Goal: Information Seeking & Learning: Learn about a topic

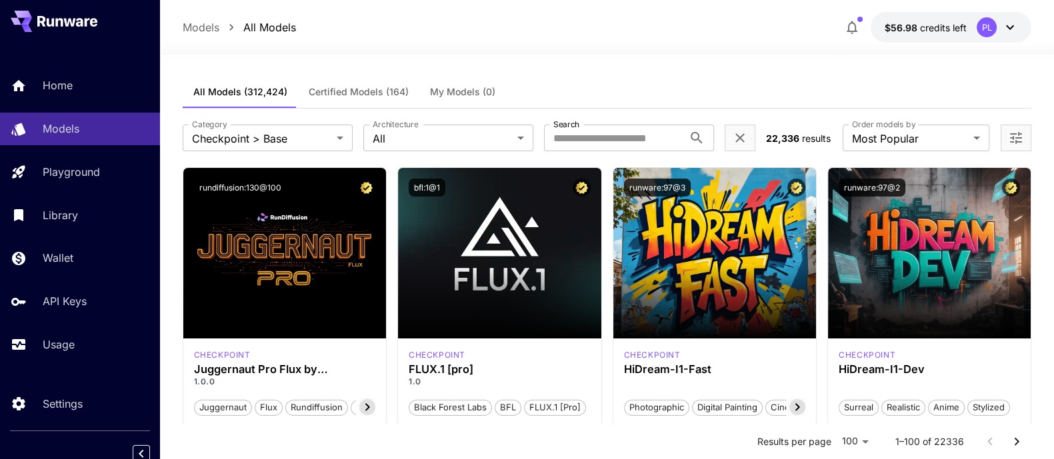
click at [680, 7] on div "Models All Models $56.98 credits left PL" at bounding box center [607, 27] width 894 height 55
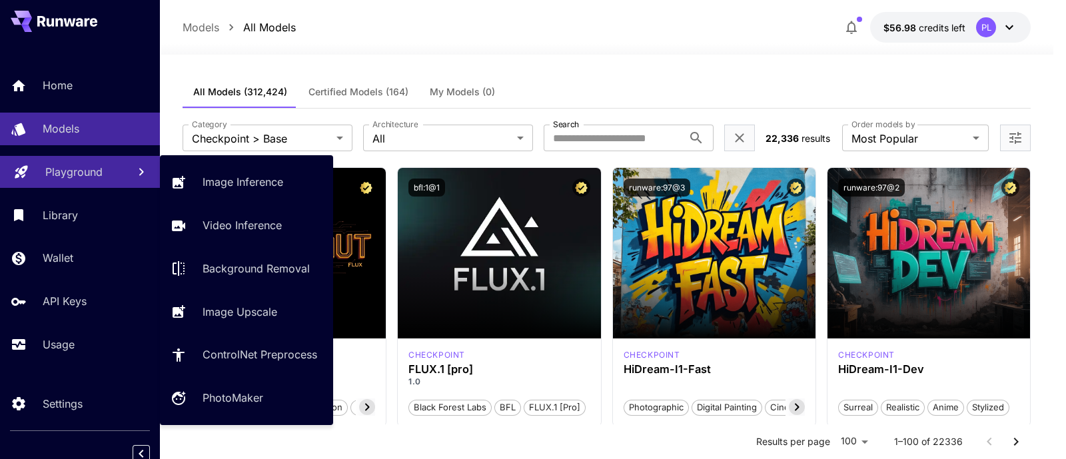
click at [47, 185] on link "Playground" at bounding box center [80, 172] width 160 height 33
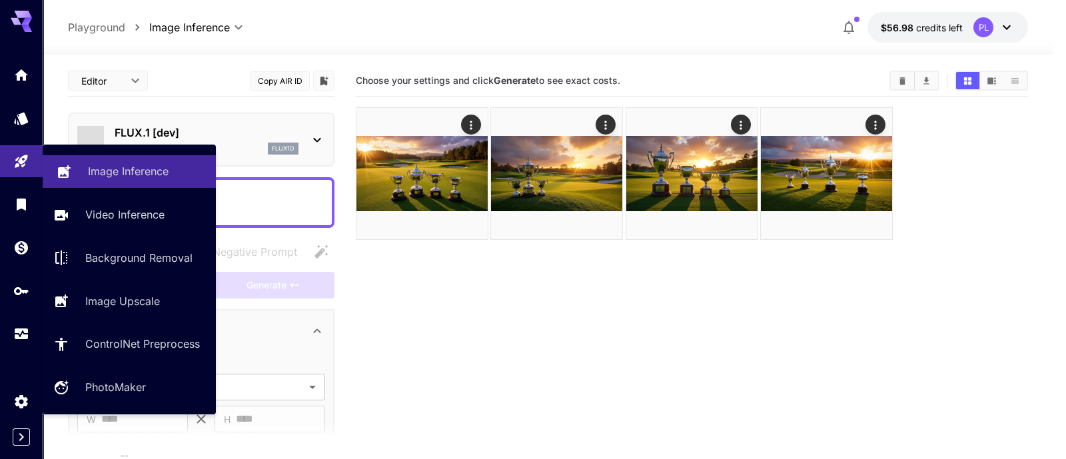
type input "**********"
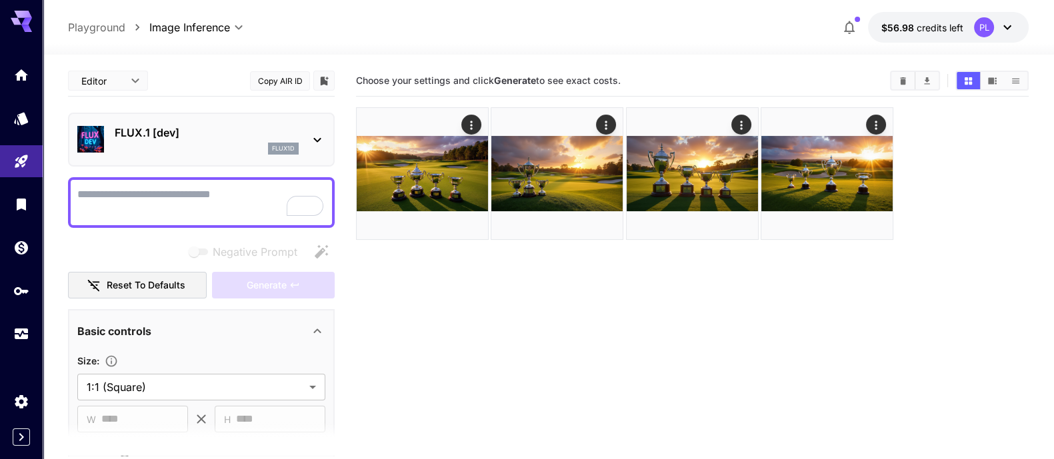
click at [210, 203] on textarea "Negative Prompt" at bounding box center [201, 203] width 248 height 32
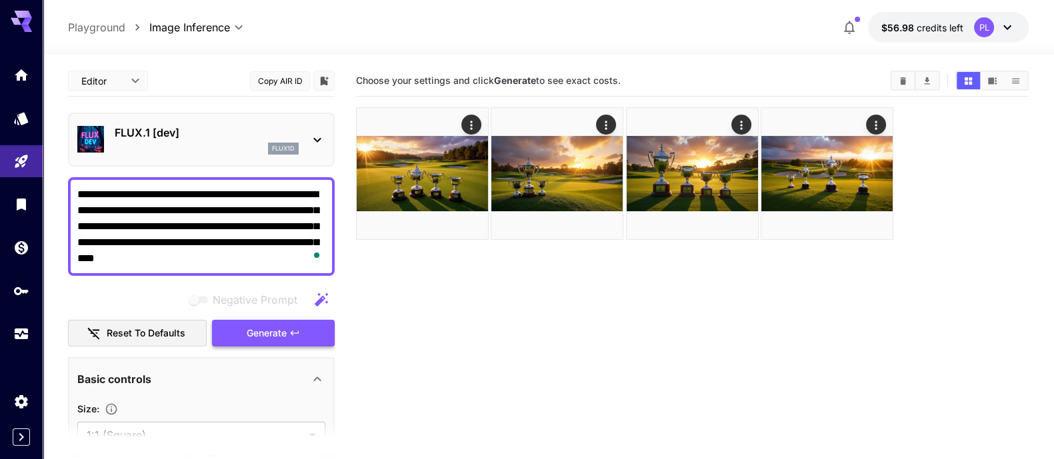
type textarea "**********"
click at [277, 335] on span "Generate" at bounding box center [267, 333] width 40 height 17
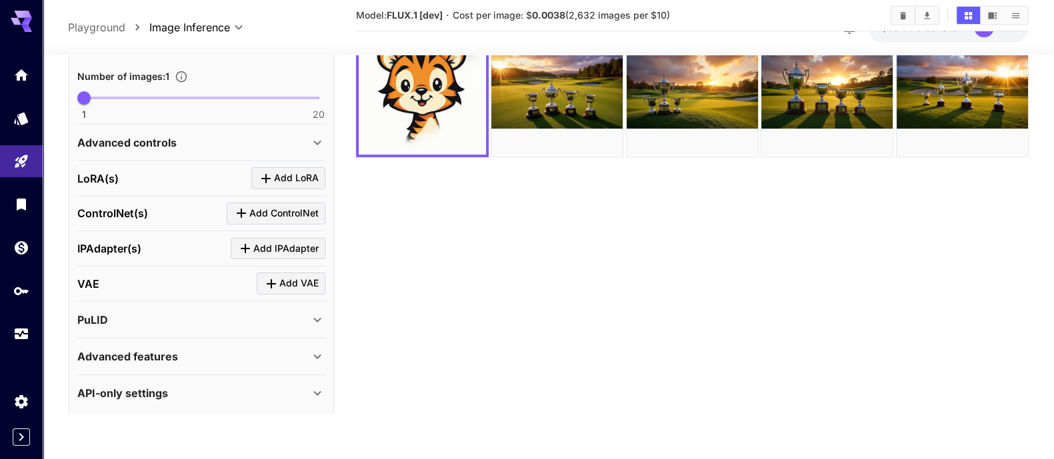
scroll to position [105, 0]
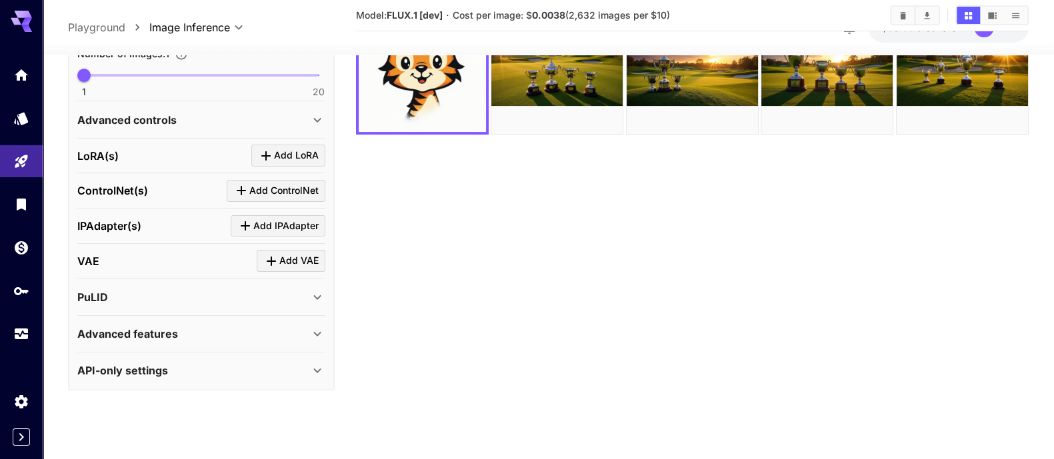
click at [167, 341] on div "Advanced features" at bounding box center [201, 334] width 248 height 32
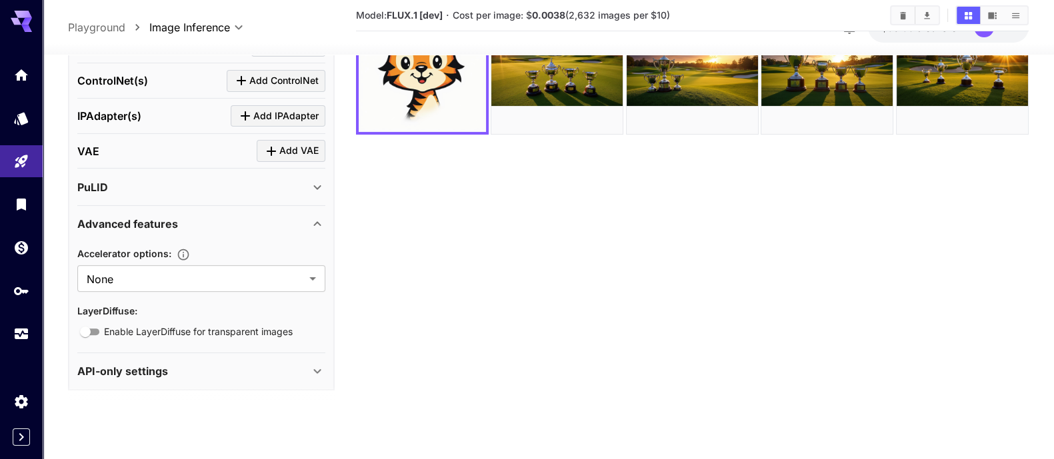
scroll to position [577, 0]
click at [252, 364] on div "API-only settings" at bounding box center [193, 371] width 232 height 16
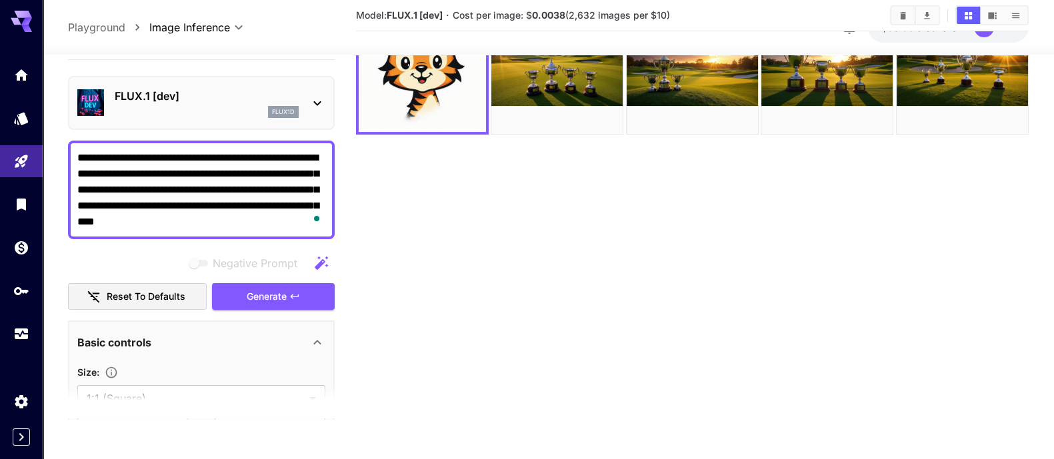
scroll to position [0, 0]
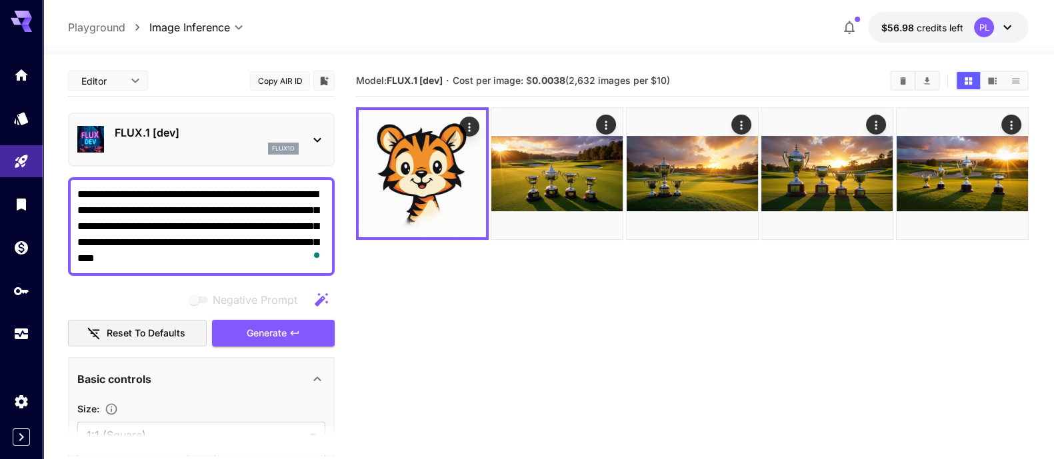
click at [115, 141] on div "FLUX.1 [dev] flux1d" at bounding box center [207, 140] width 184 height 30
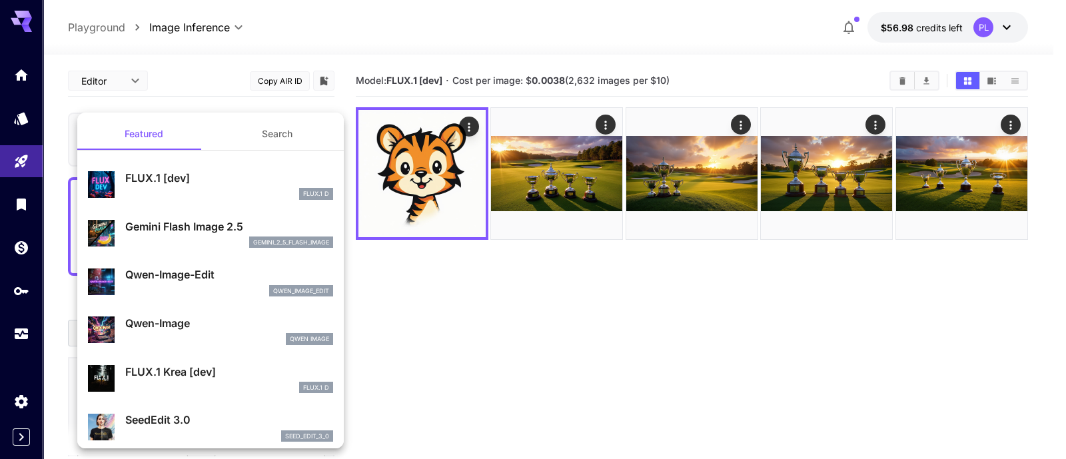
click at [173, 223] on p "Gemini Flash Image 2.5" at bounding box center [229, 227] width 208 height 16
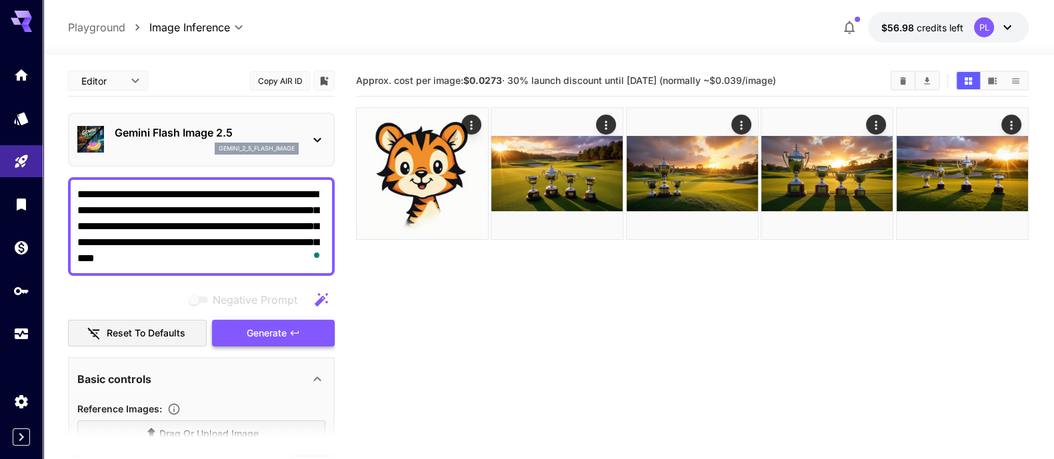
click at [295, 320] on button "Generate" at bounding box center [273, 333] width 123 height 27
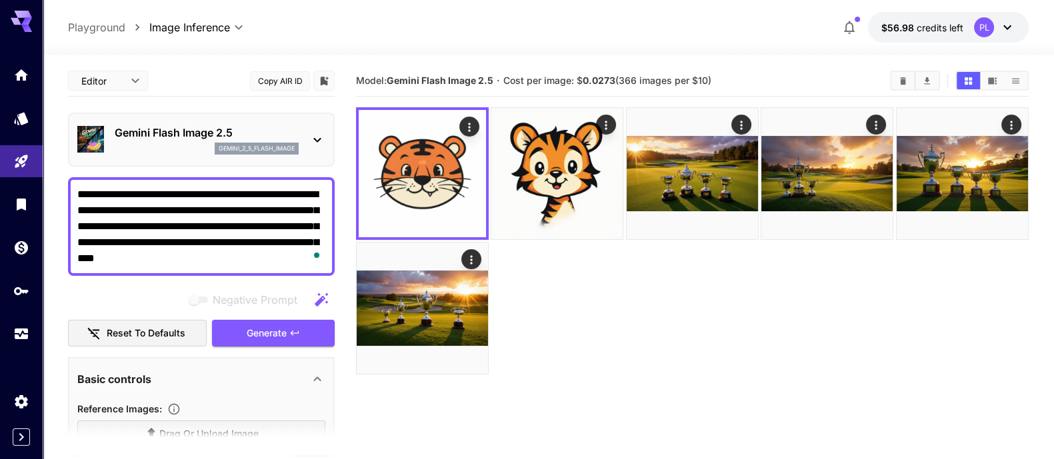
drag, startPoint x: 233, startPoint y: 107, endPoint x: 235, endPoint y: 113, distance: 7.0
click at [233, 109] on div "**********" at bounding box center [201, 464] width 267 height 798
click at [241, 143] on div "gemini_2_5_flash_image" at bounding box center [257, 149] width 84 height 12
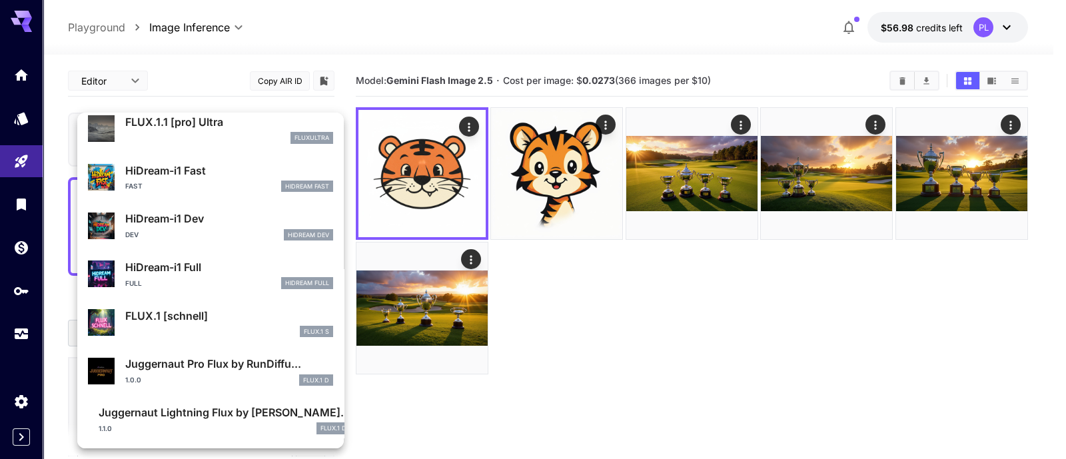
click at [183, 170] on p "HiDream-i1 Fast" at bounding box center [229, 171] width 208 height 16
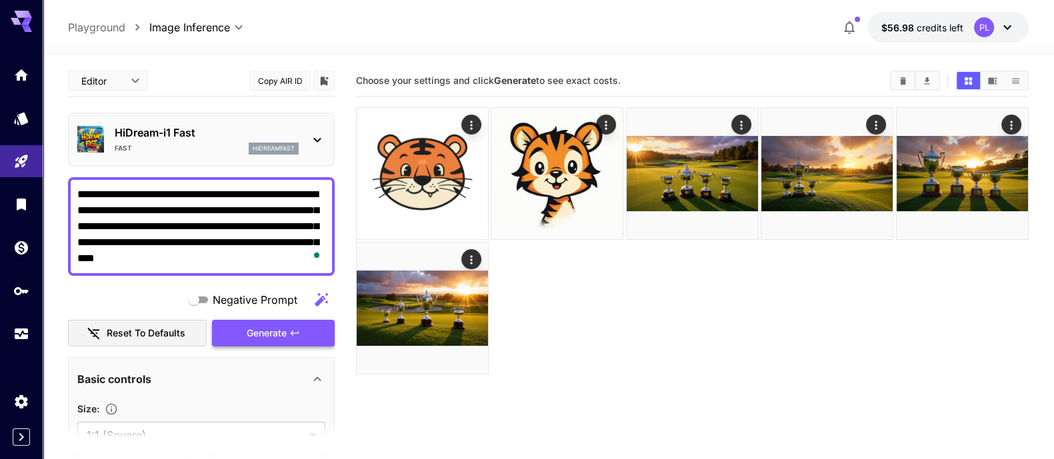
click at [257, 331] on span "Generate" at bounding box center [267, 333] width 40 height 17
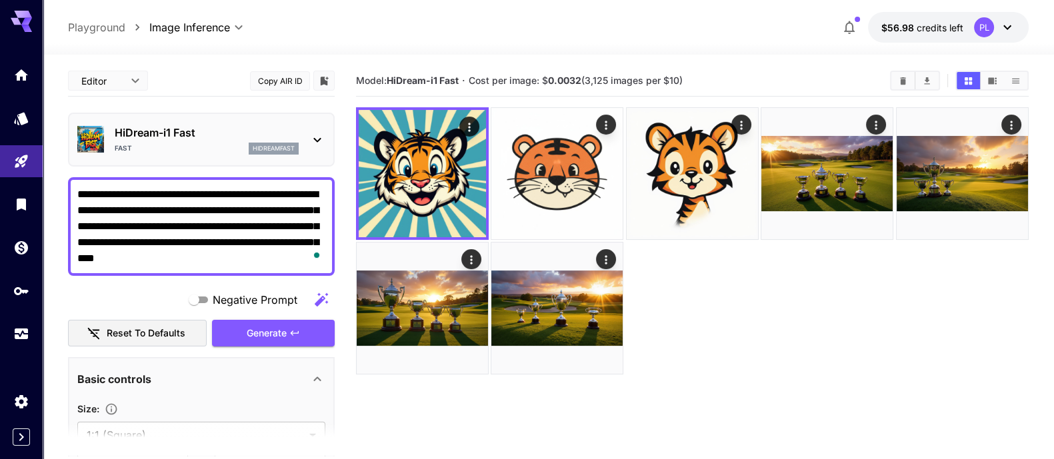
click at [189, 145] on div "Fast hidreamfast" at bounding box center [207, 149] width 184 height 12
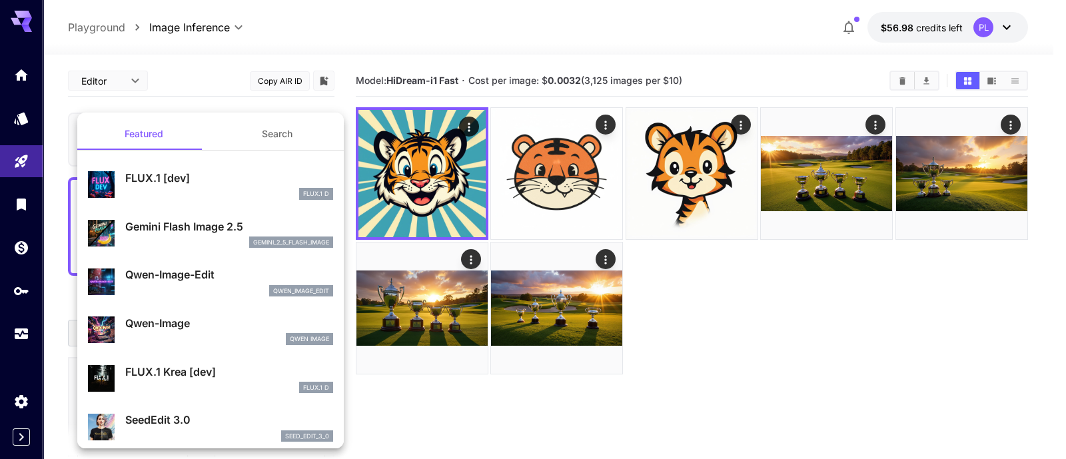
click at [268, 132] on button "Search" at bounding box center [277, 134] width 133 height 32
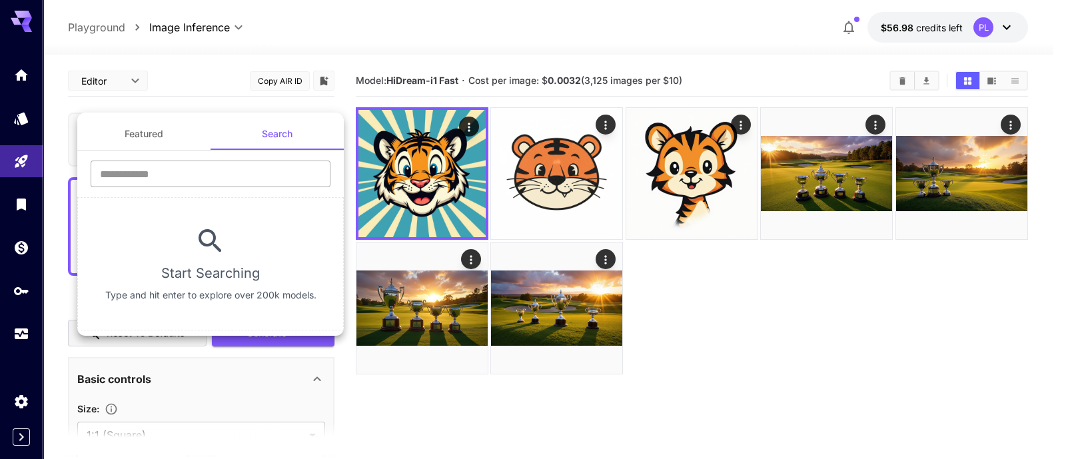
click at [201, 181] on input "text" at bounding box center [211, 174] width 240 height 27
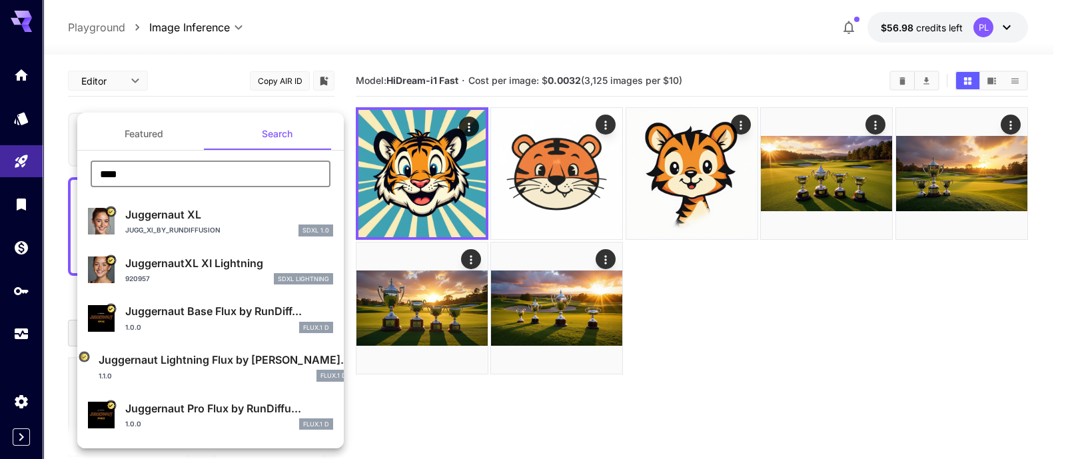
type input "****"
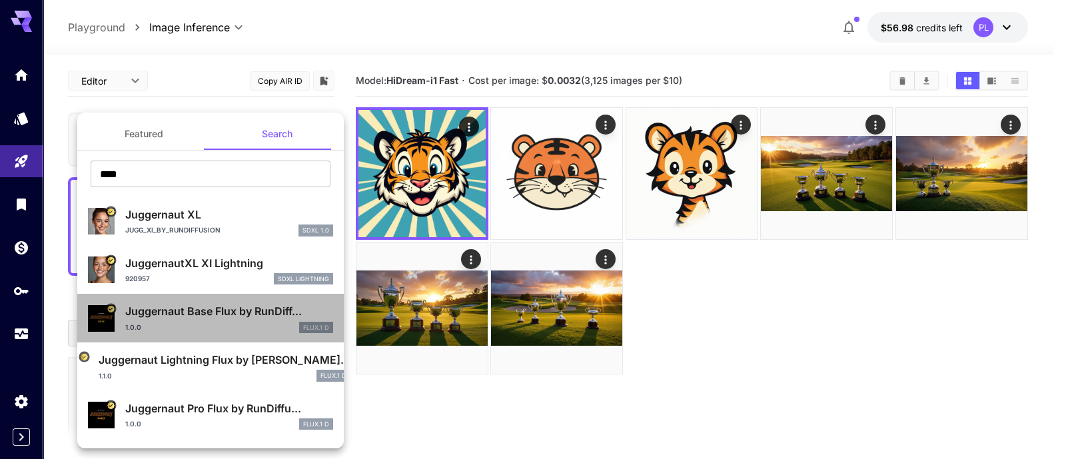
click at [225, 323] on div "1.0.0 FLUX.1 D" at bounding box center [229, 328] width 208 height 12
type input "**"
type input "*"
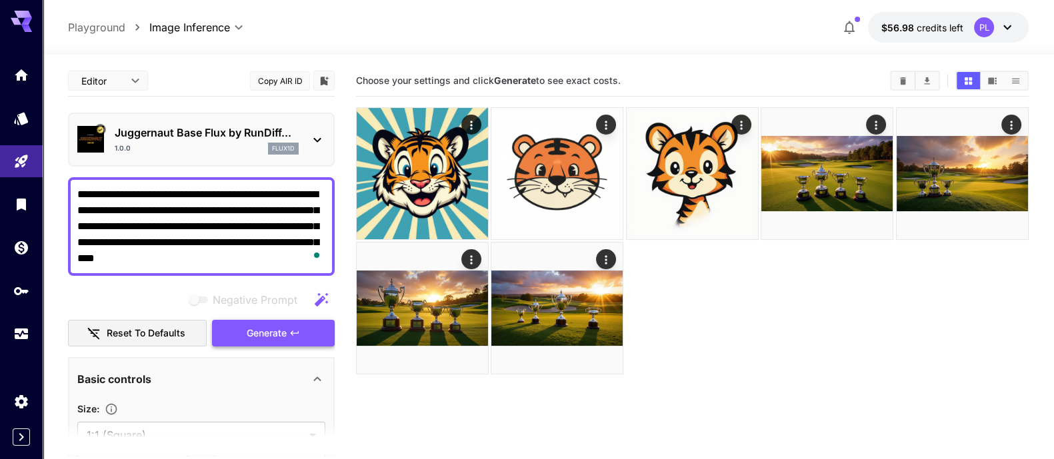
click at [247, 329] on span "Generate" at bounding box center [267, 333] width 40 height 17
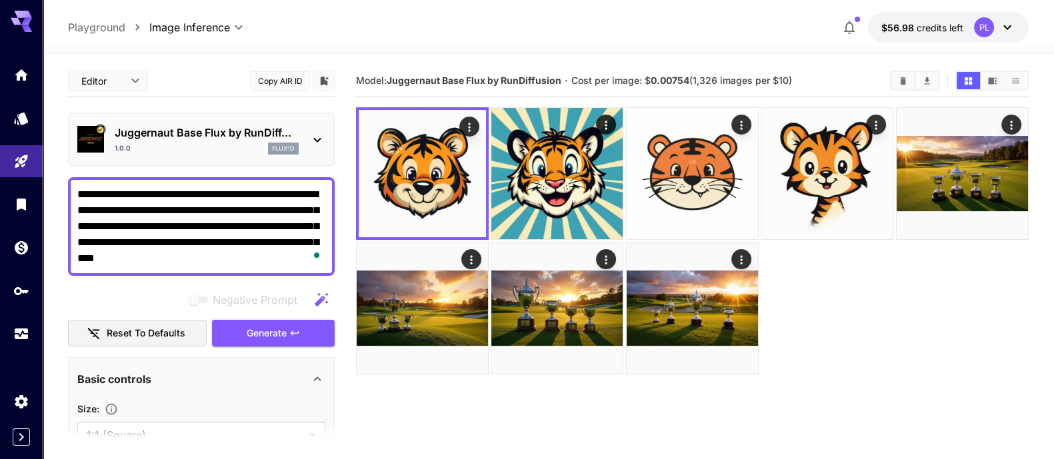
click at [266, 148] on div "1.0.0 flux1d" at bounding box center [207, 149] width 184 height 12
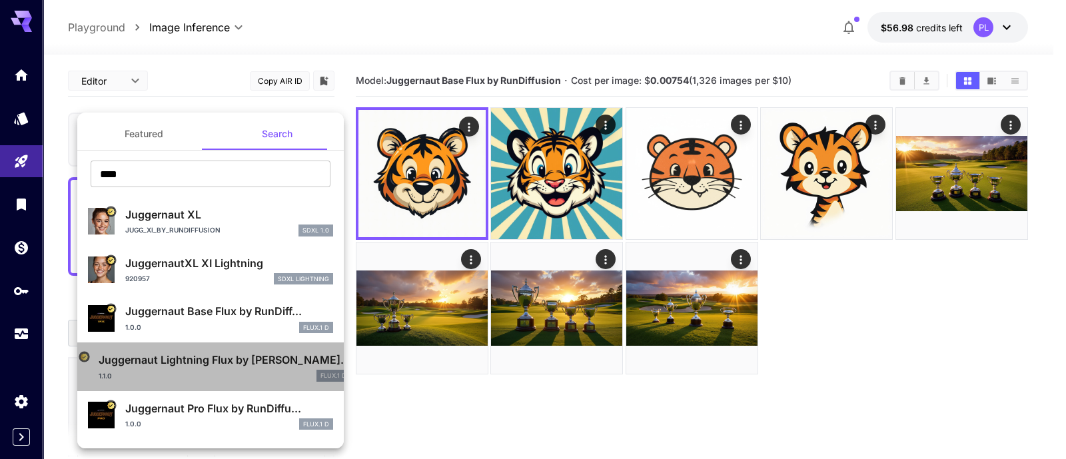
click at [237, 367] on p "Juggernaut Lightning Flux by Ru..." at bounding box center [225, 360] width 252 height 16
type input "*"
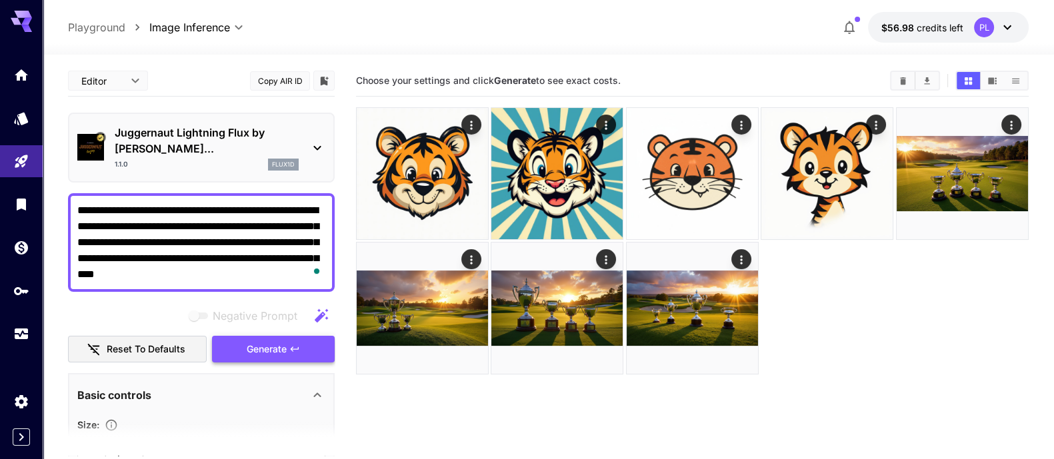
click at [276, 341] on span "Generate" at bounding box center [267, 349] width 40 height 17
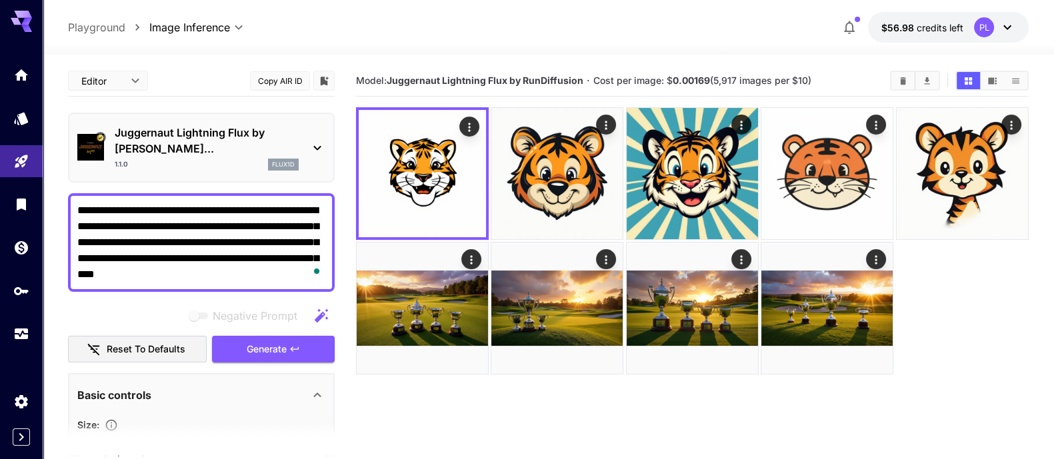
click at [230, 118] on div "Juggernaut Lightning Flux by Ru... 1.1.0 flux1d" at bounding box center [201, 148] width 267 height 70
click at [224, 135] on p "Juggernaut Lightning Flux by Ru..." at bounding box center [207, 141] width 184 height 32
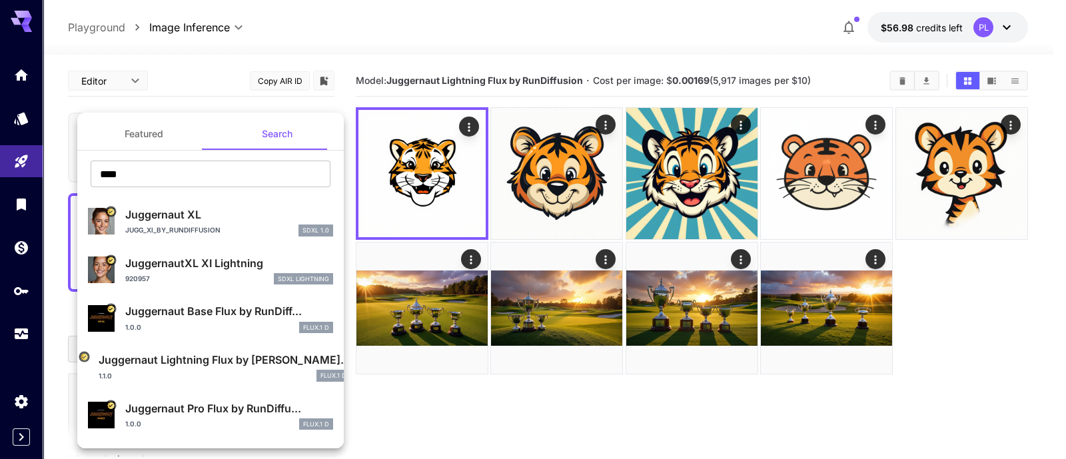
click at [229, 416] on div "Juggernaut Pro Flux by RunDiffu... 1.0.0 FLUX.1 D" at bounding box center [229, 416] width 208 height 30
type input "**"
type input "*"
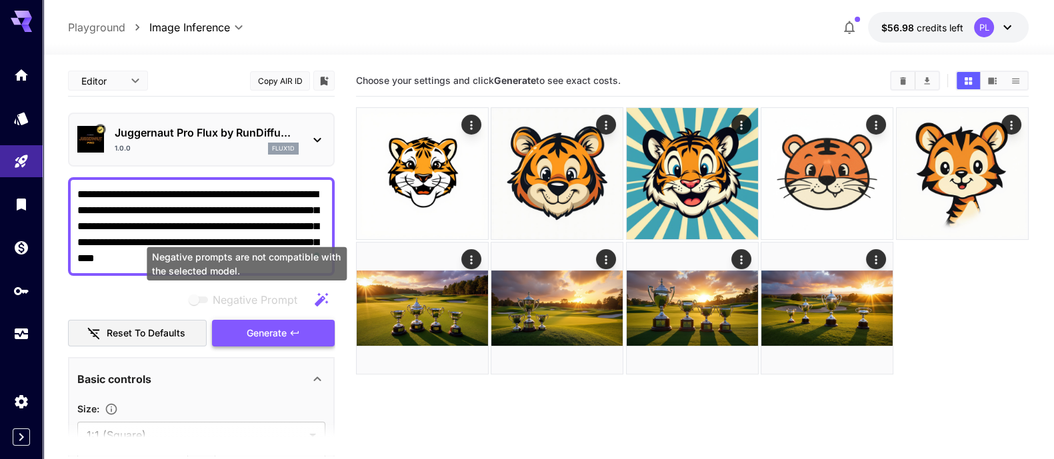
click at [271, 345] on button "Generate" at bounding box center [273, 333] width 123 height 27
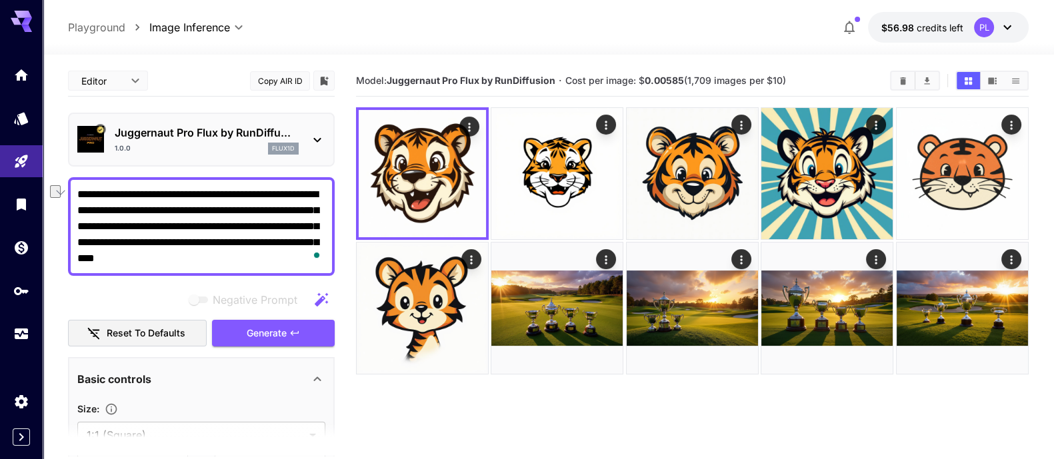
drag, startPoint x: 299, startPoint y: 257, endPoint x: 133, endPoint y: 270, distance: 165.8
click at [133, 270] on div "**********" at bounding box center [201, 226] width 267 height 99
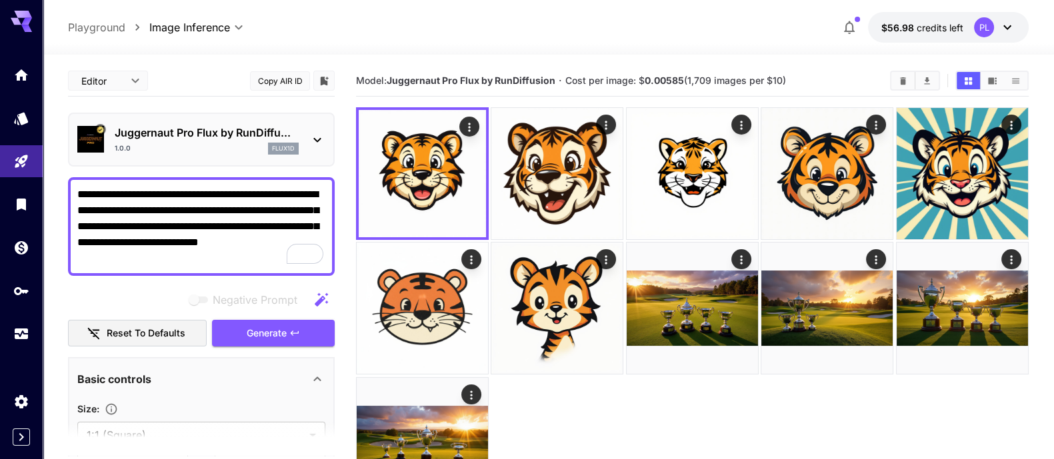
type textarea "**********"
click at [239, 143] on div "1.0.0 flux1d" at bounding box center [207, 149] width 184 height 12
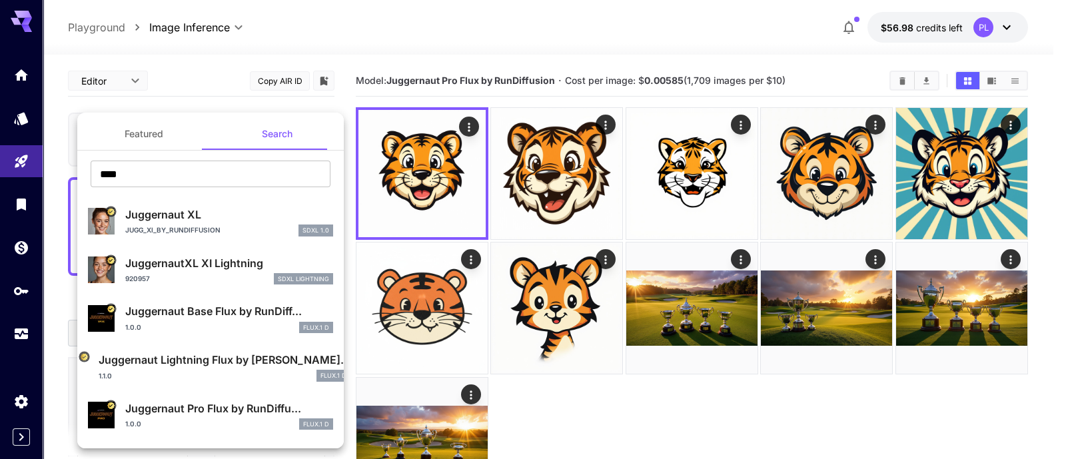
click at [197, 409] on p "Juggernaut Pro Flux by RunDiffu..." at bounding box center [229, 409] width 208 height 16
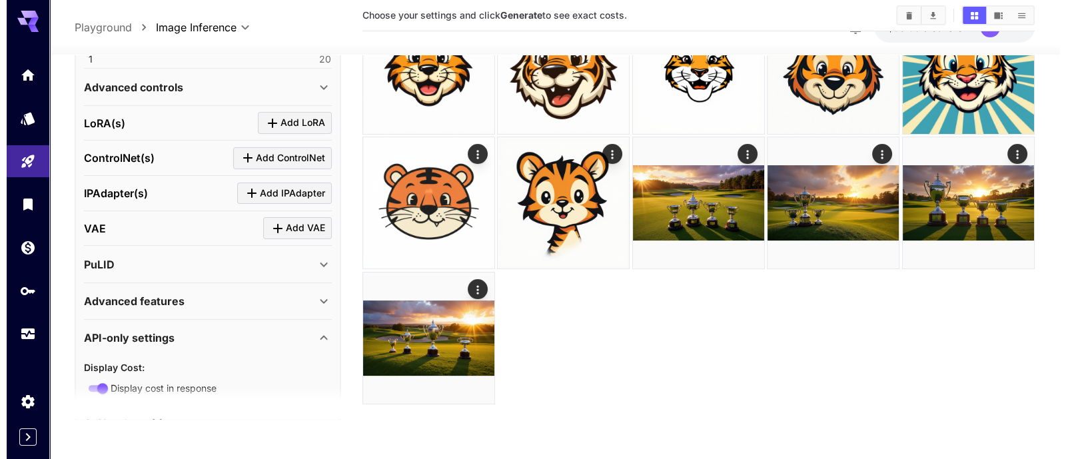
scroll to position [417, 0]
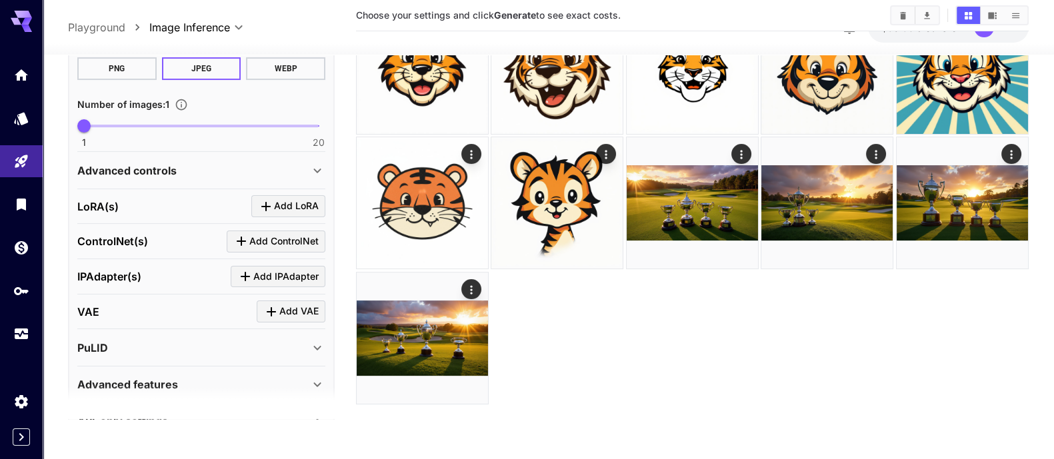
click at [316, 211] on span "Add LoRA" at bounding box center [296, 207] width 45 height 17
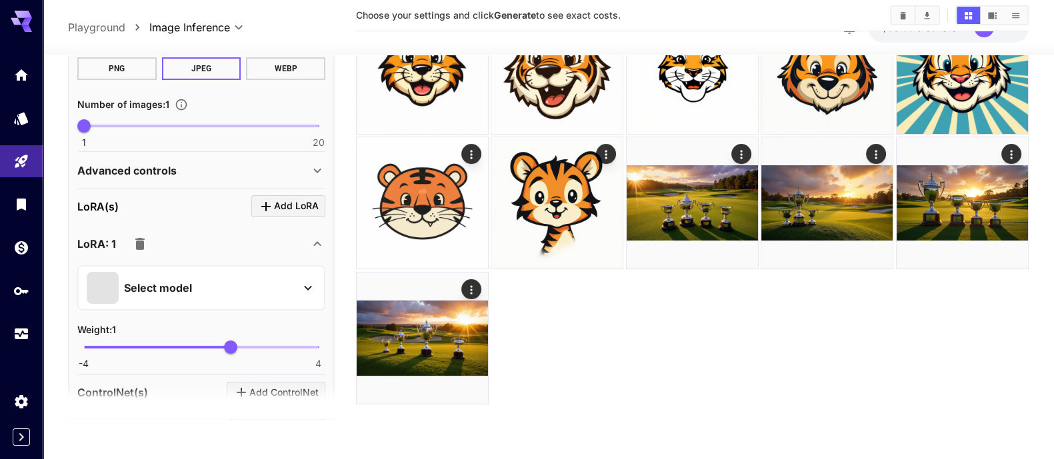
click at [215, 291] on div "Select model" at bounding box center [191, 288] width 208 height 32
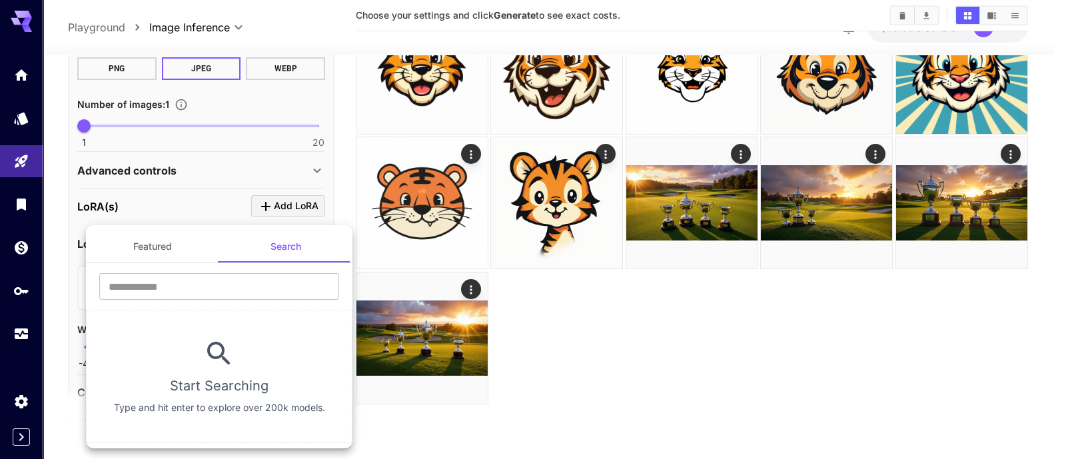
click at [161, 247] on button "Featured" at bounding box center [152, 247] width 133 height 32
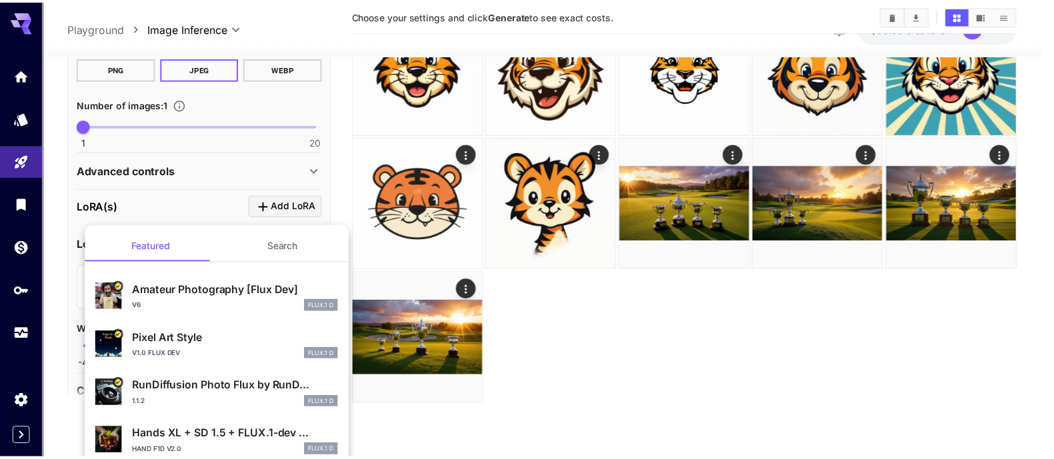
scroll to position [0, 0]
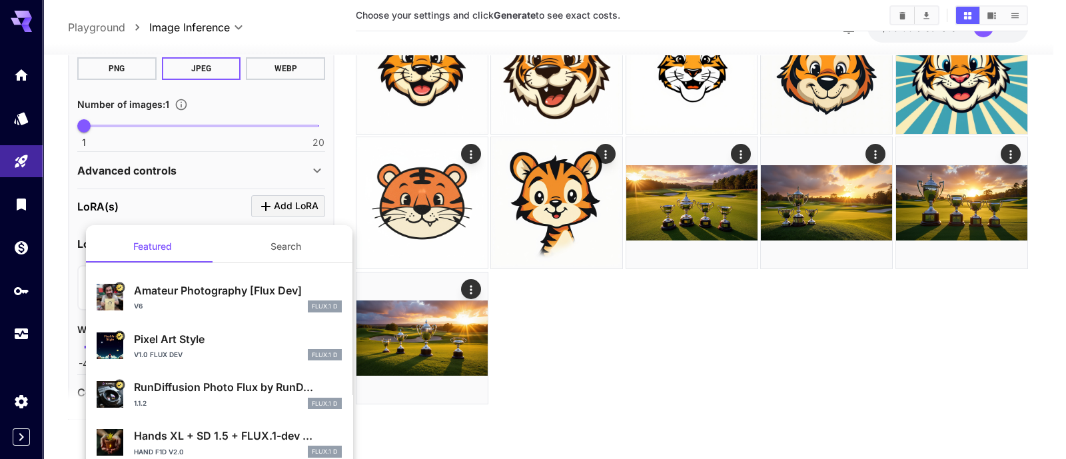
click at [820, 393] on div at bounding box center [533, 229] width 1066 height 459
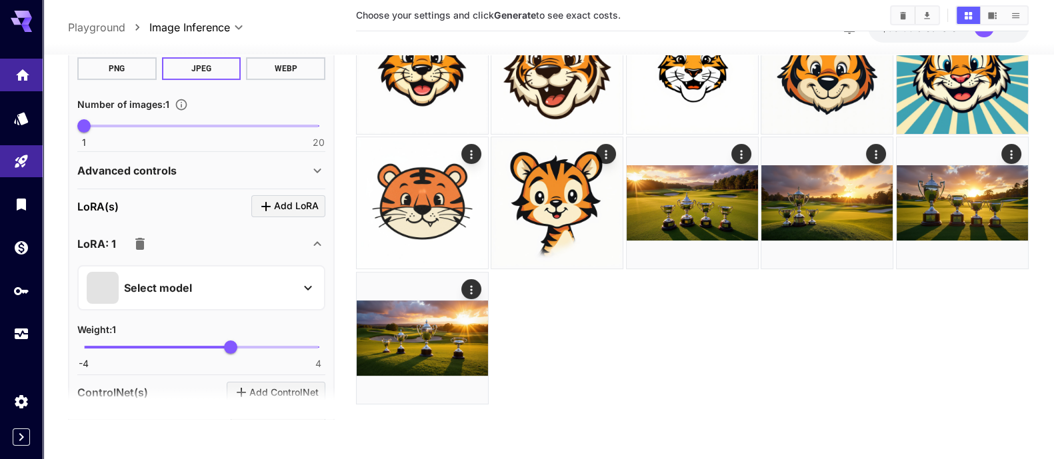
drag, startPoint x: 23, startPoint y: 27, endPoint x: 19, endPoint y: 75, distance: 48.1
click at [17, 69] on icon "Home" at bounding box center [23, 71] width 16 height 16
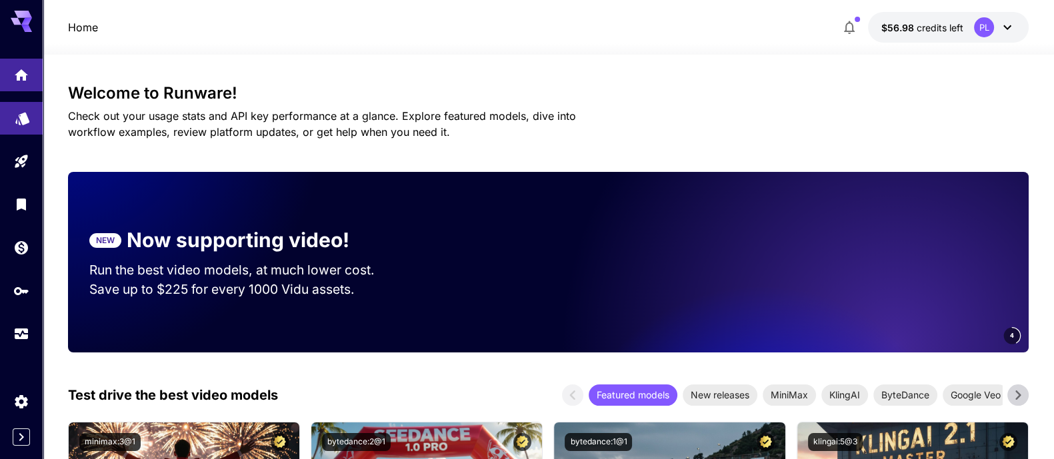
click at [37, 114] on link at bounding box center [21, 118] width 43 height 33
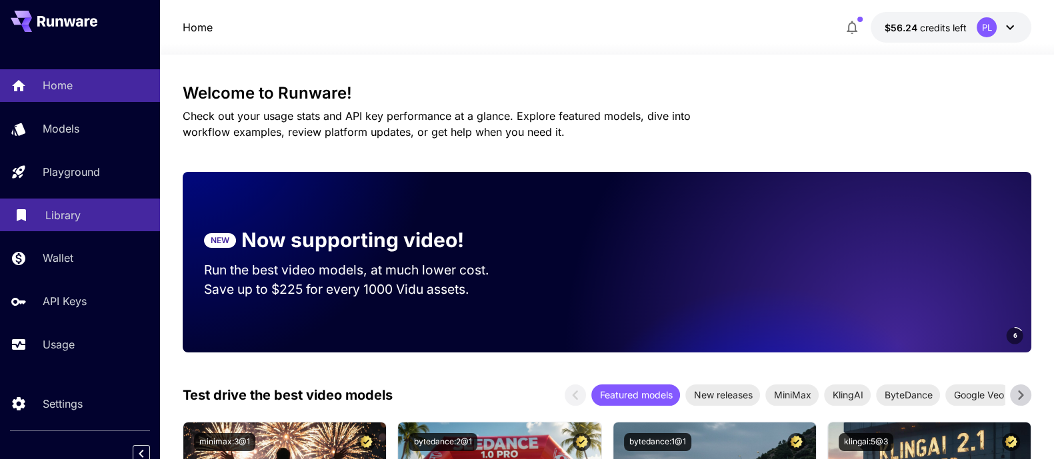
click at [67, 223] on link "Library" at bounding box center [80, 215] width 160 height 33
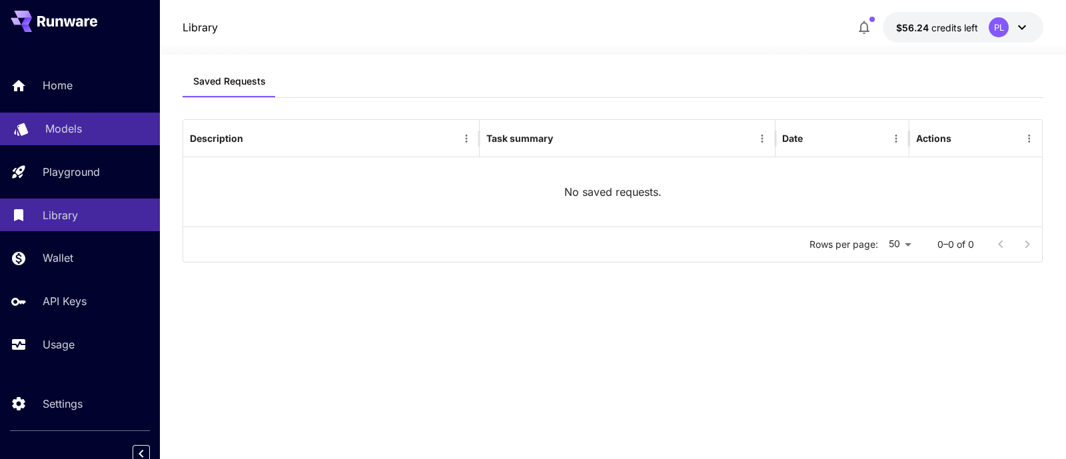
click at [85, 129] on div "Models" at bounding box center [97, 129] width 104 height 16
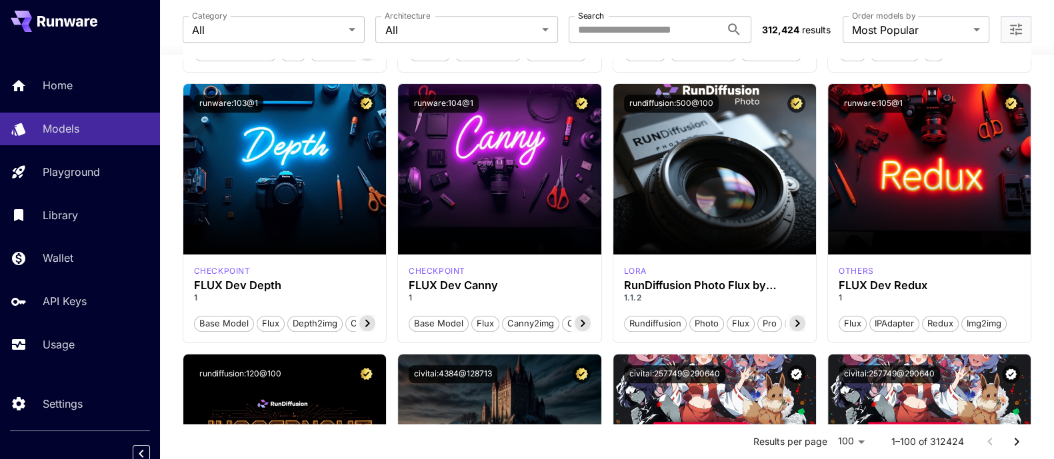
scroll to position [1416, 0]
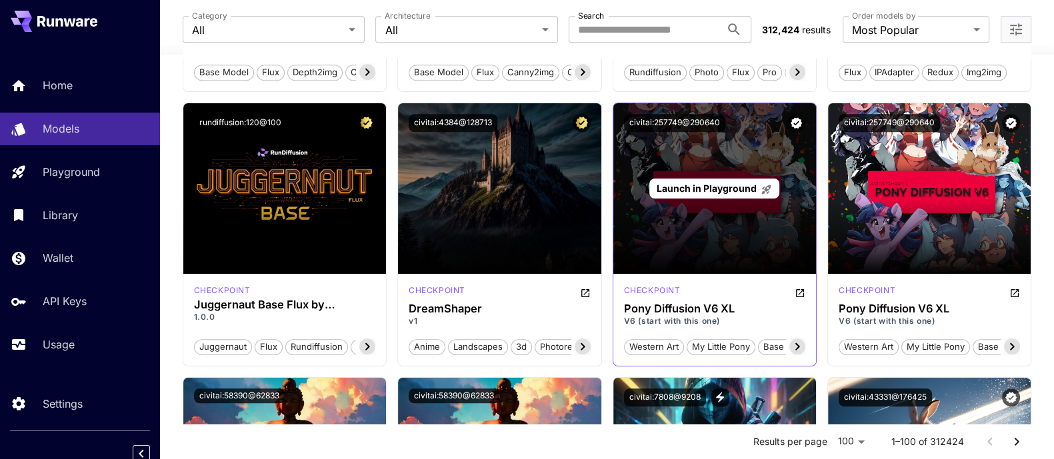
click at [746, 186] on span "Launch in Playground" at bounding box center [706, 188] width 100 height 11
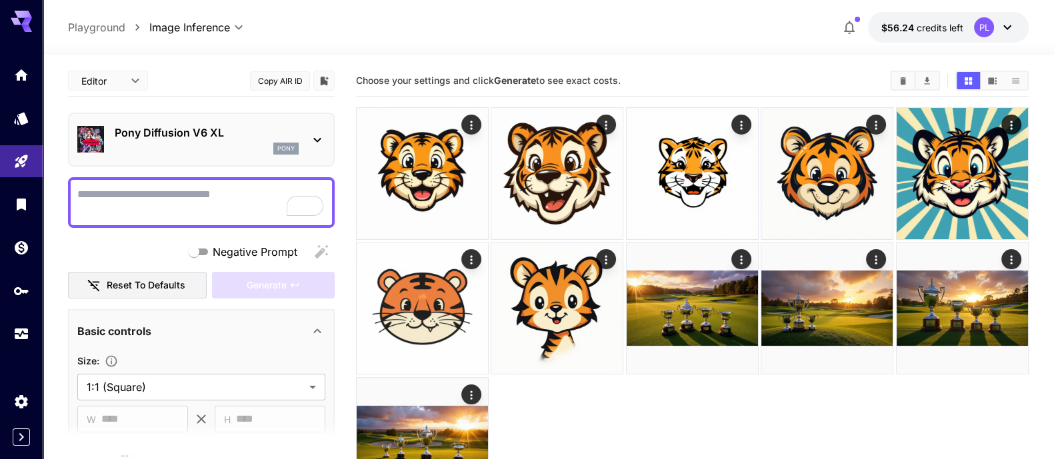
drag, startPoint x: 136, startPoint y: 184, endPoint x: 71, endPoint y: 215, distance: 72.4
click at [120, 187] on div at bounding box center [201, 202] width 267 height 51
click at [221, 195] on textarea "Negative Prompt" at bounding box center [201, 203] width 248 height 32
paste textarea "**********"
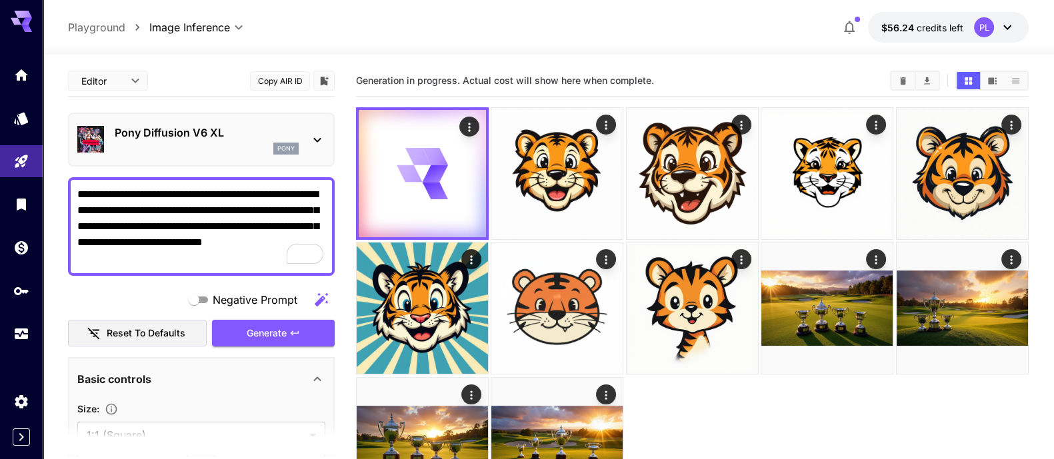
type textarea "**********"
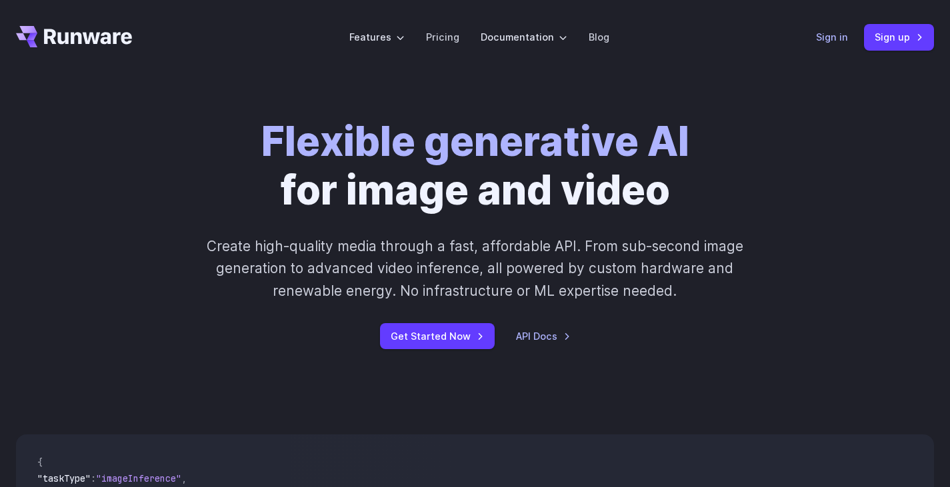
click at [828, 37] on link "Sign in" at bounding box center [832, 36] width 32 height 15
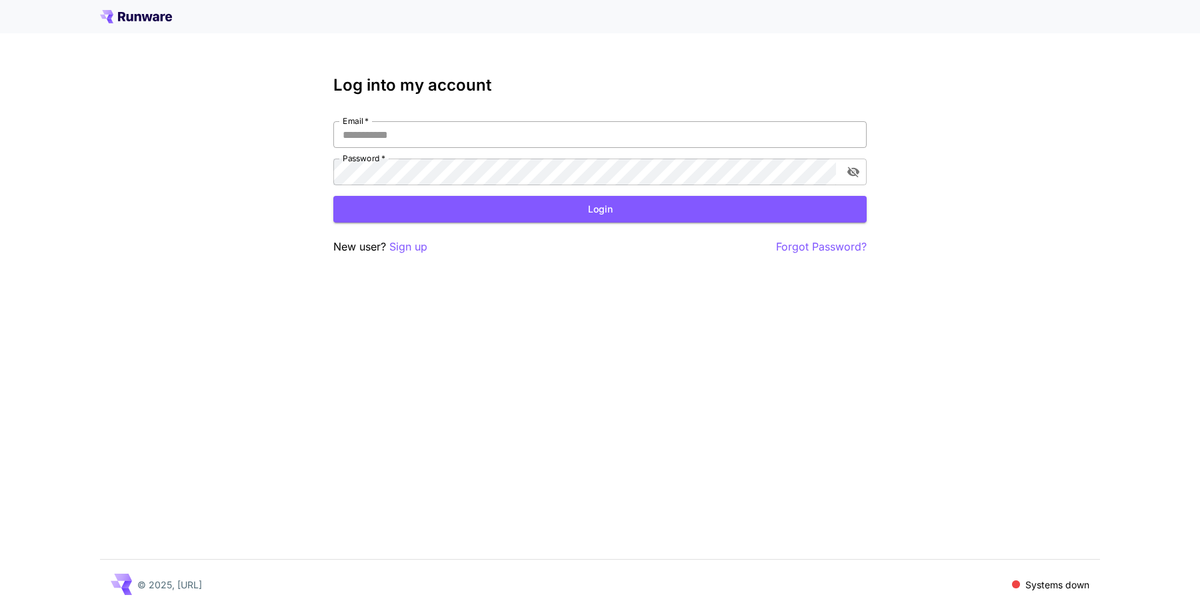
click at [407, 138] on input "Email   *" at bounding box center [599, 134] width 533 height 27
type input "**********"
click button "Login" at bounding box center [599, 209] width 533 height 27
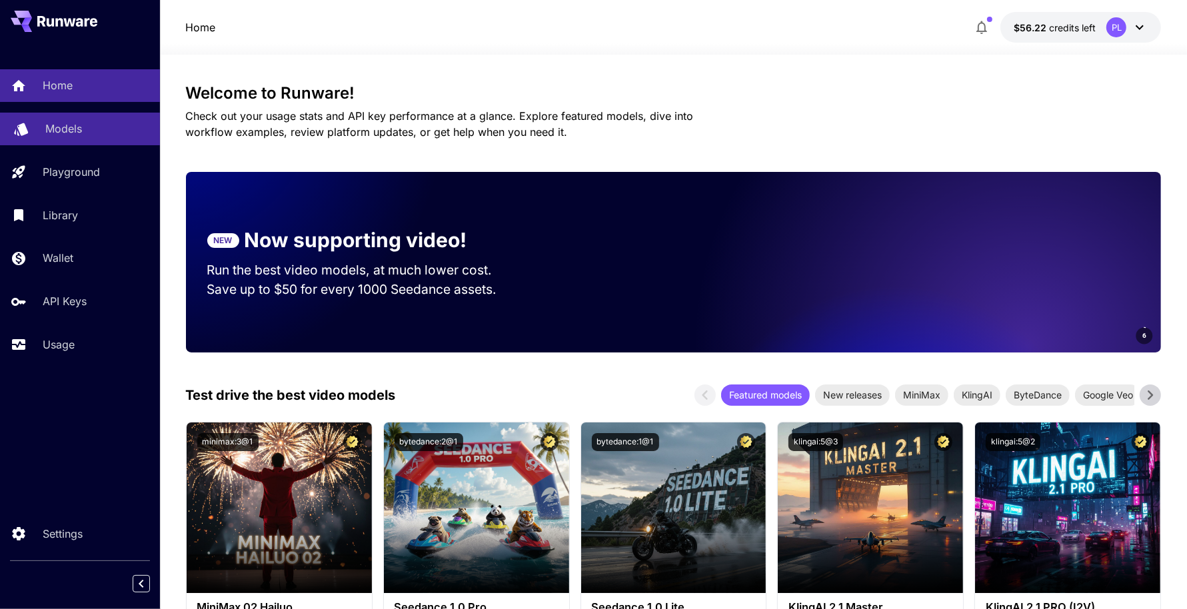
click at [50, 130] on p "Models" at bounding box center [63, 129] width 37 height 16
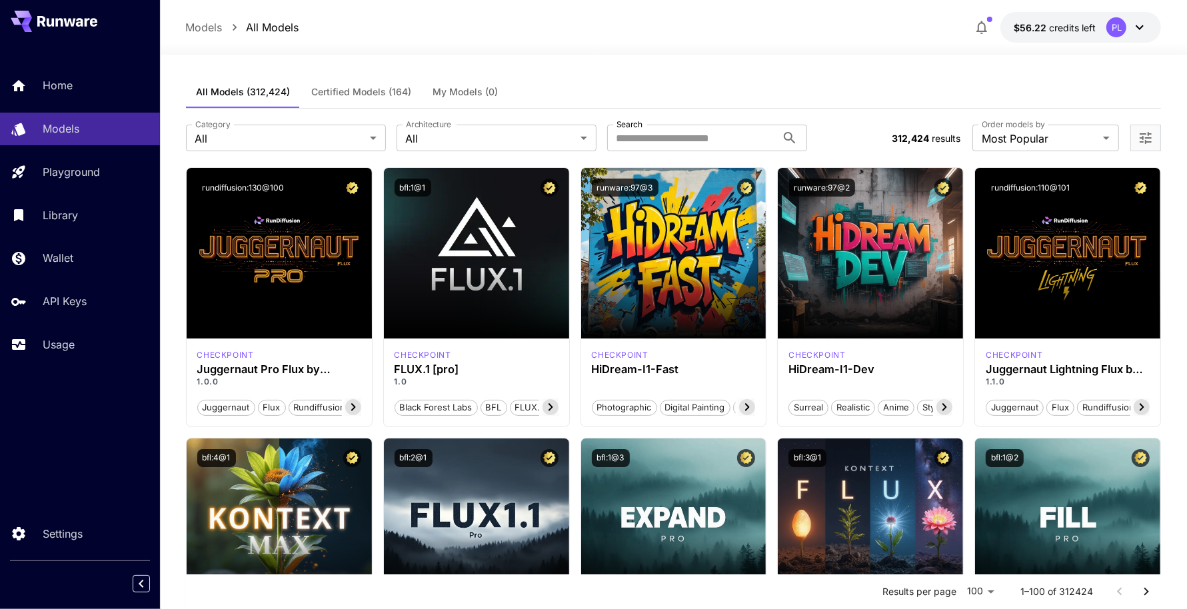
click at [297, 94] on button "All Models (312,424)" at bounding box center [243, 92] width 115 height 32
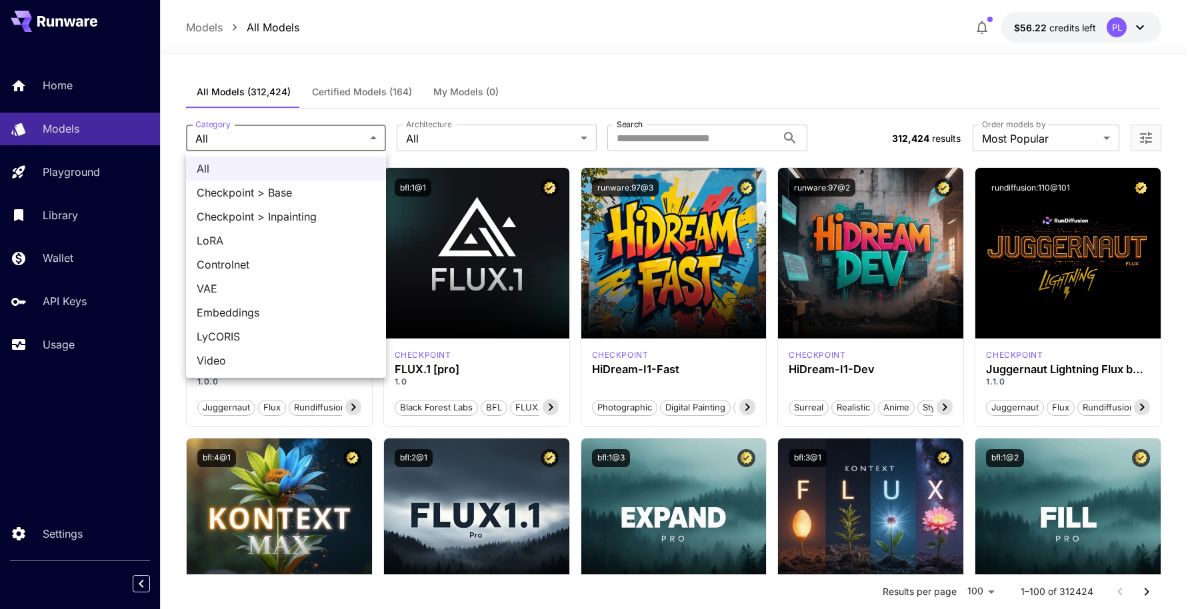
click at [256, 237] on span "LoRA" at bounding box center [286, 241] width 179 height 16
type input "****"
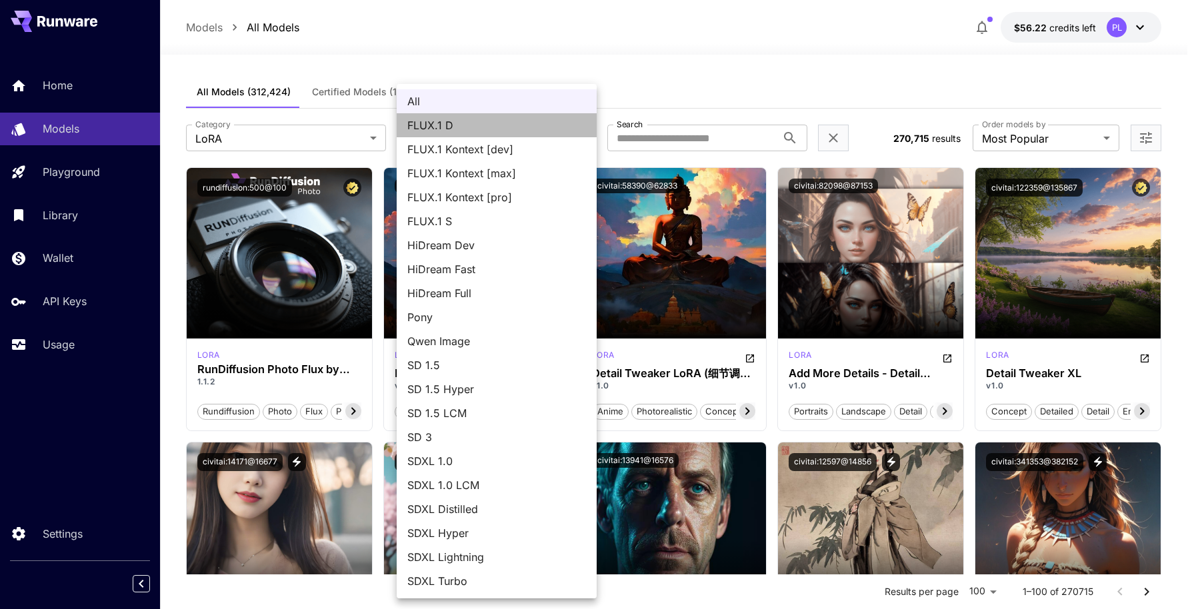
click at [492, 123] on span "FLUX.1 D" at bounding box center [496, 125] width 179 height 16
type input "******"
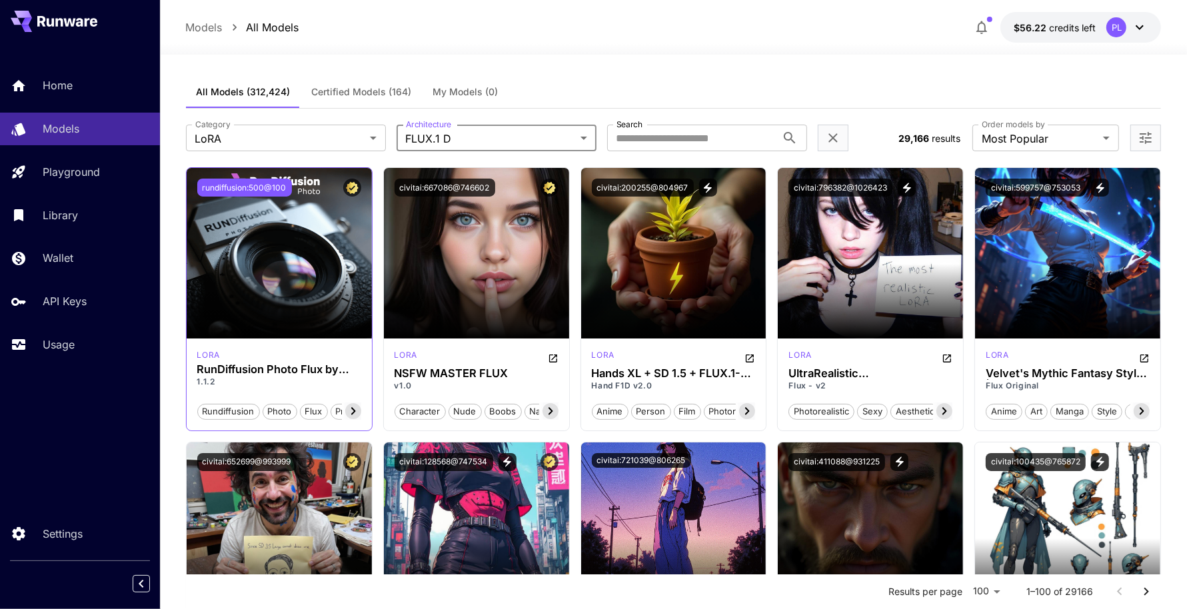
click at [257, 184] on button "rundiffusion:500@100" at bounding box center [244, 188] width 95 height 18
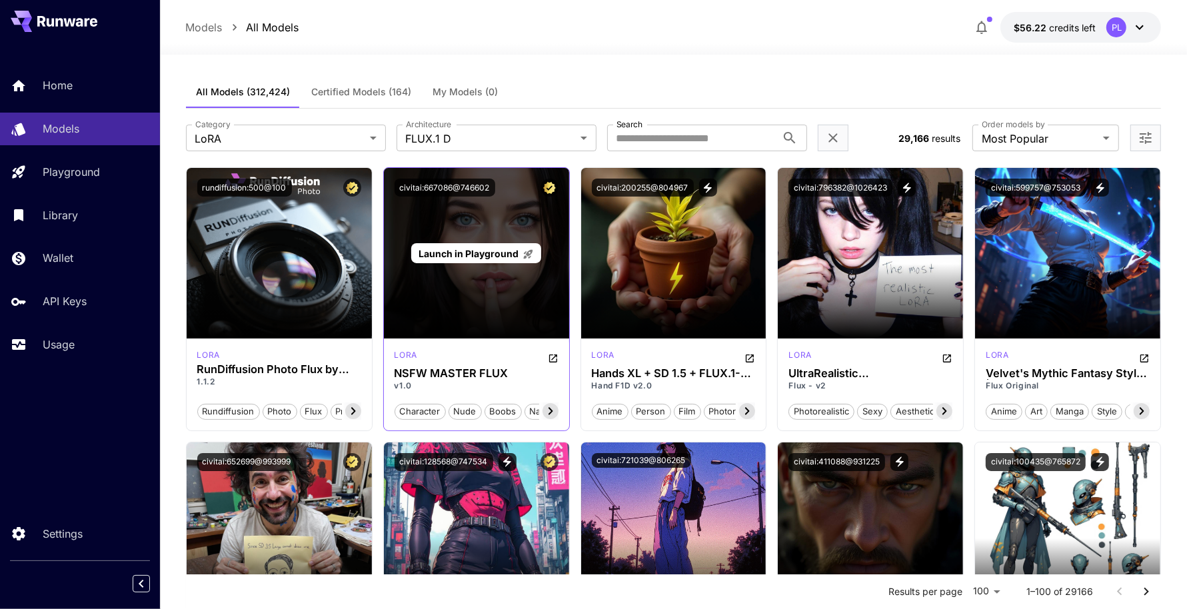
scroll to position [167, 0]
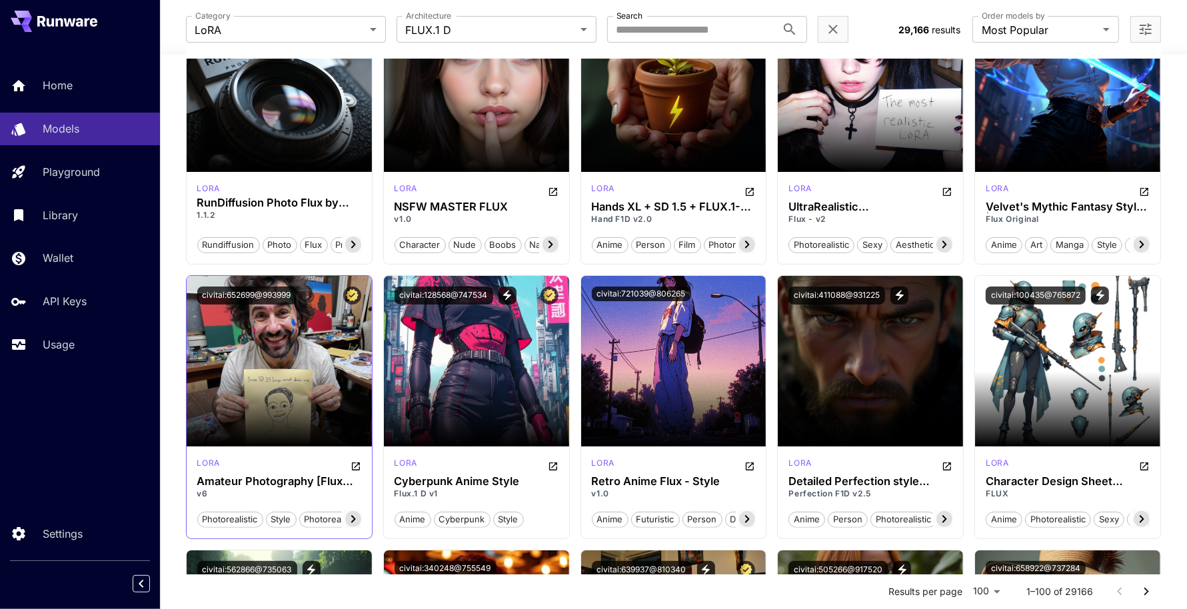
click at [269, 292] on button "civitai:652699@993999" at bounding box center [246, 296] width 99 height 18
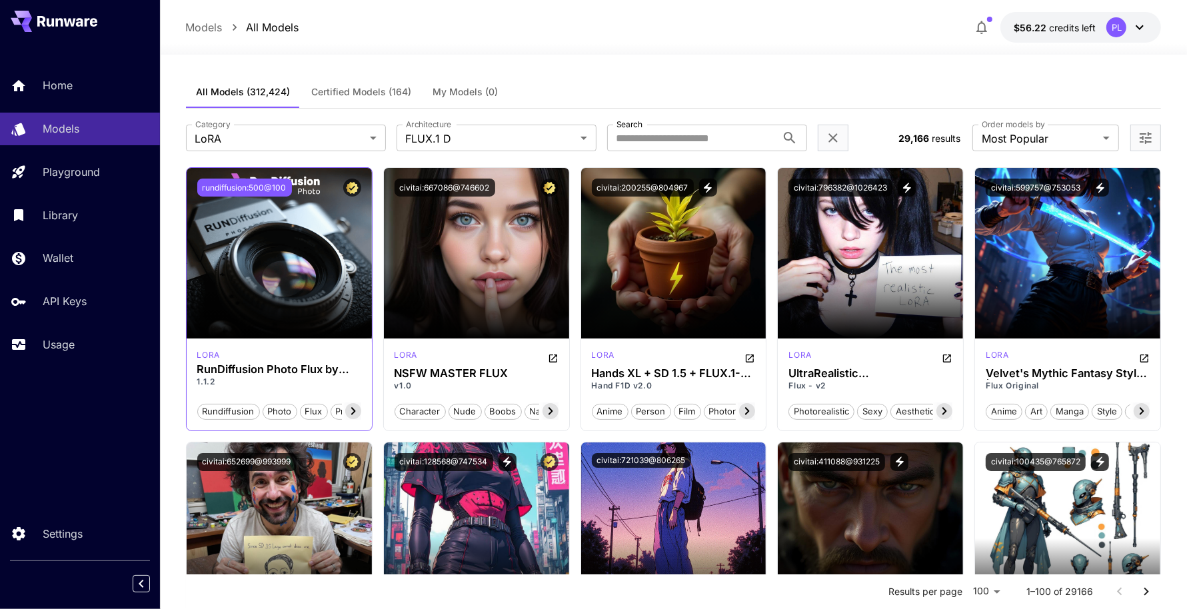
click at [246, 186] on button "rundiffusion:500@100" at bounding box center [244, 188] width 95 height 18
click at [706, 141] on input "Search" at bounding box center [691, 138] width 169 height 27
type input "*"
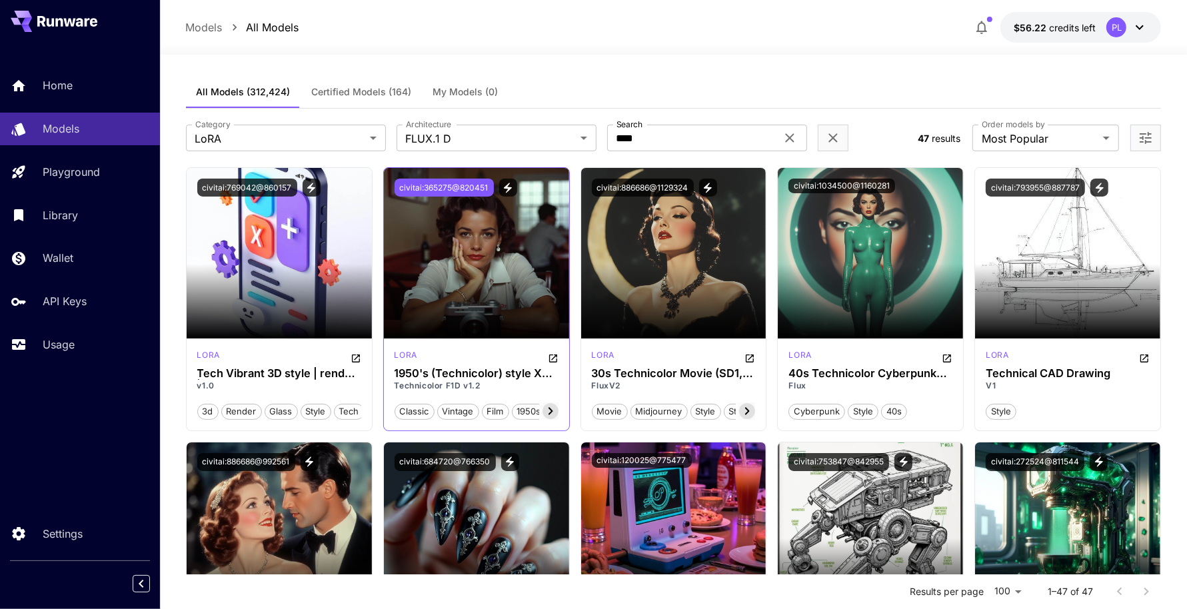
click at [451, 190] on button "civitai:365275@820451" at bounding box center [444, 188] width 99 height 18
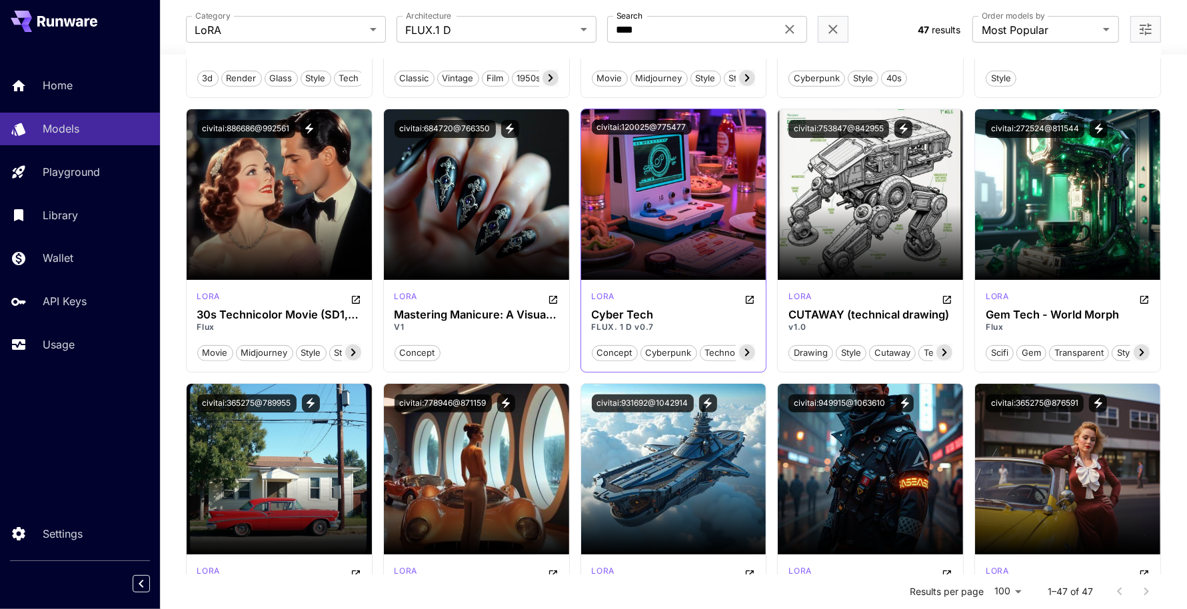
scroll to position [417, 0]
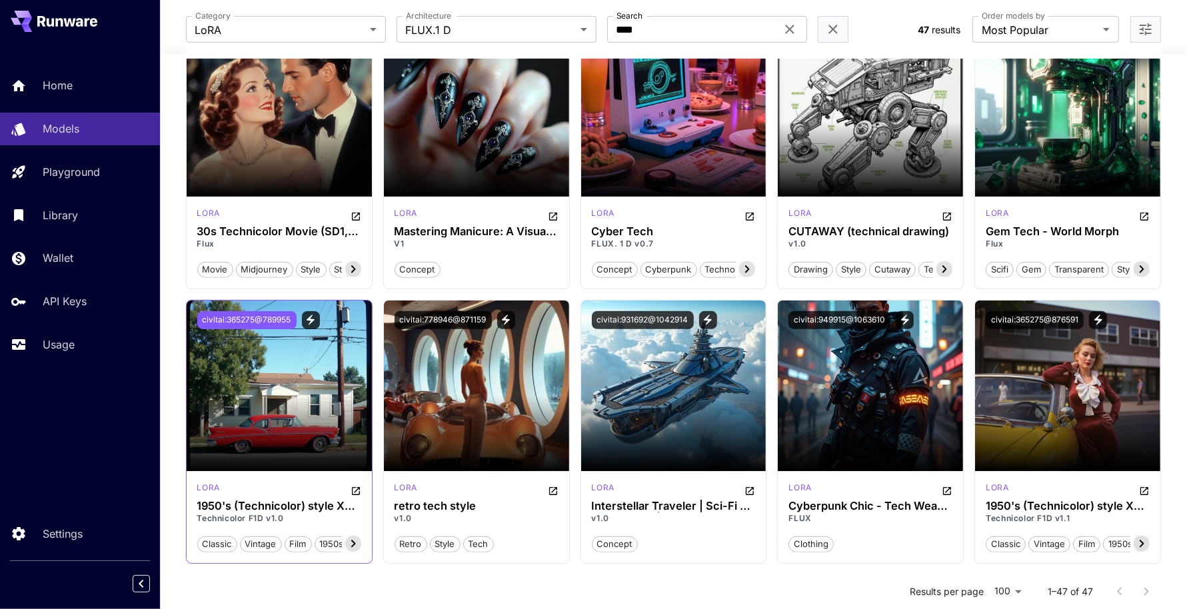
click at [217, 316] on button "civitai:365275@789955" at bounding box center [246, 320] width 99 height 18
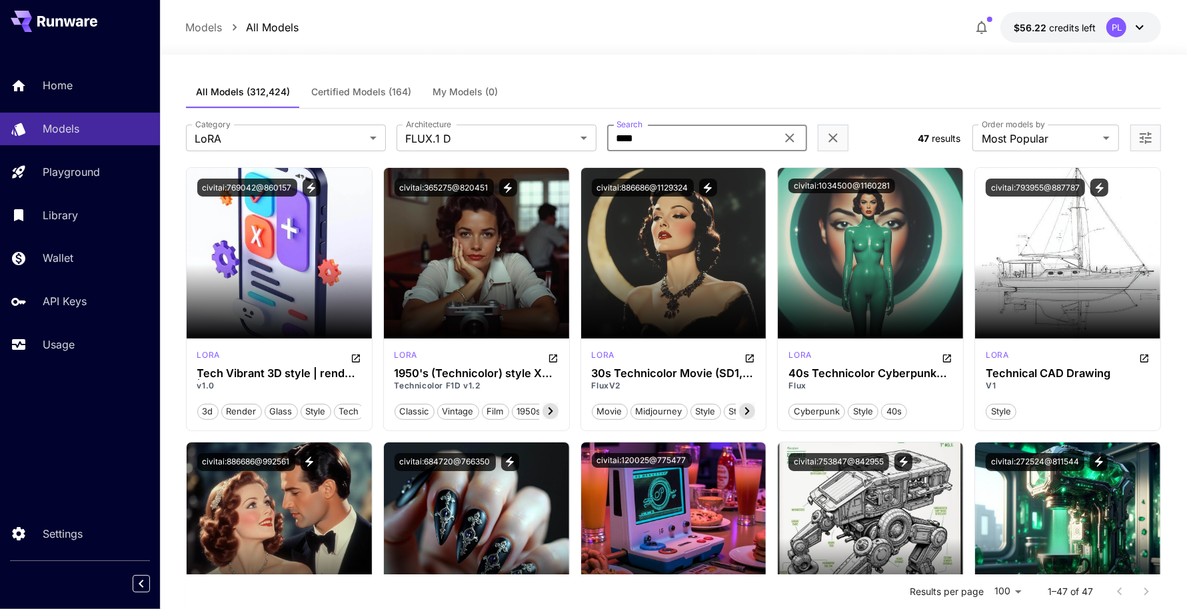
click at [637, 137] on input "****" at bounding box center [691, 138] width 169 height 27
type input "****"
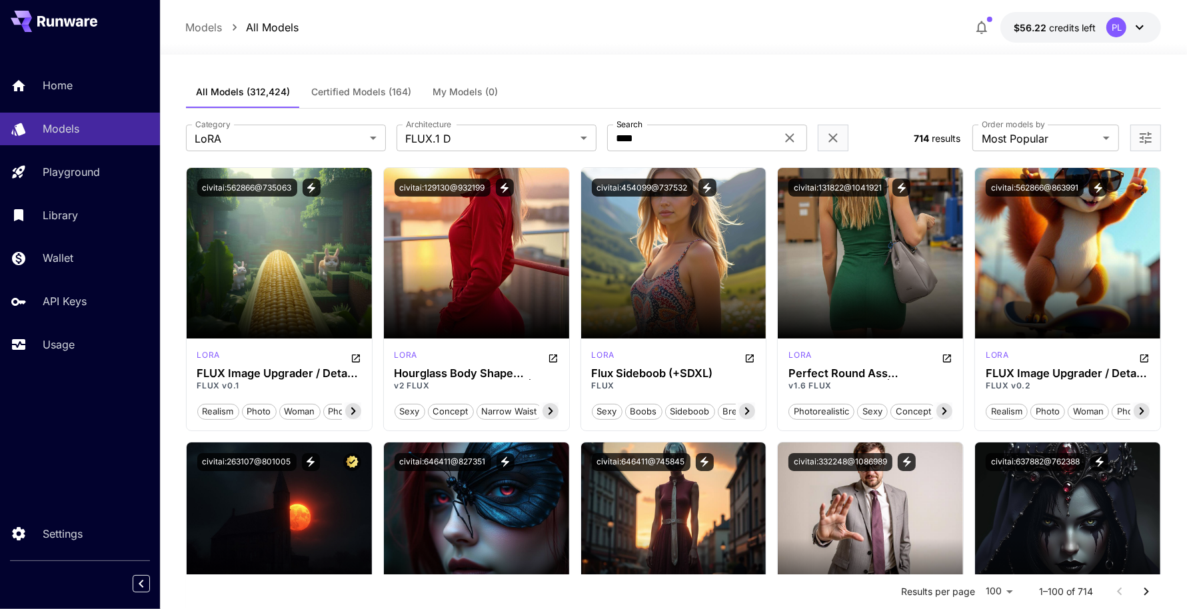
scroll to position [250, 0]
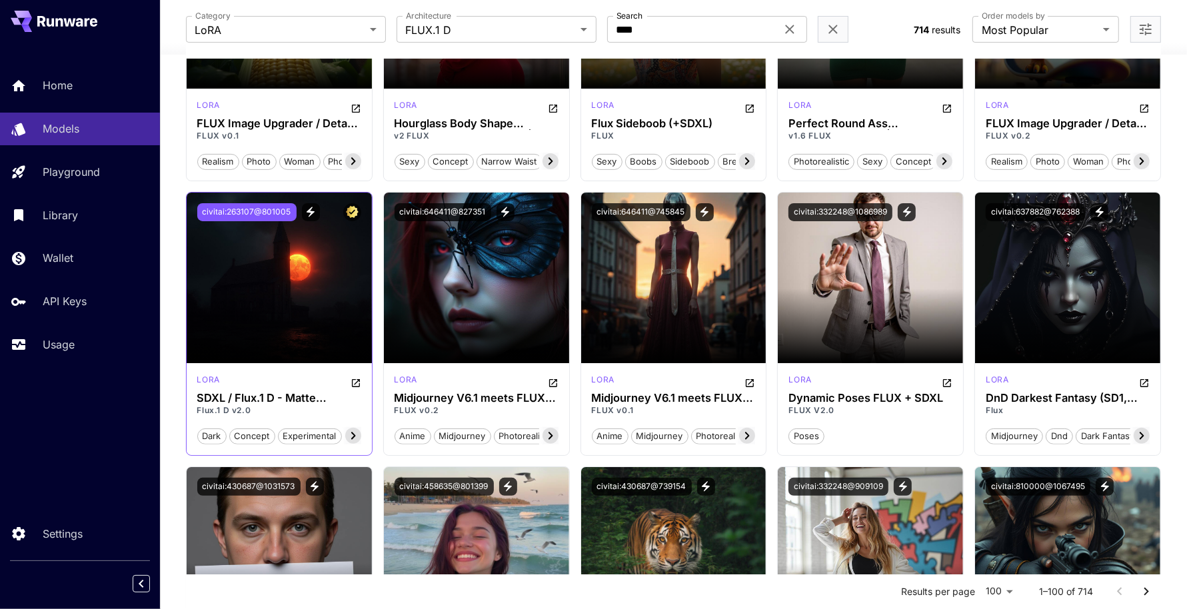
click at [233, 207] on button "civitai:263107@801005" at bounding box center [246, 212] width 99 height 18
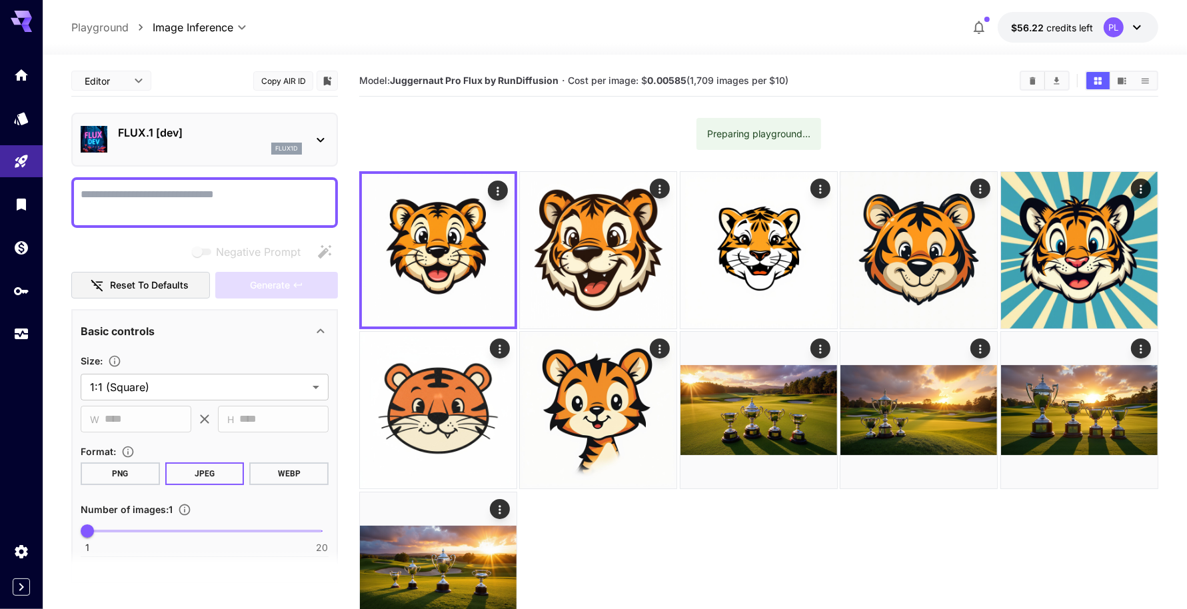
click at [176, 170] on div "**********" at bounding box center [204, 455] width 267 height 781
click at [181, 150] on div "flux1d" at bounding box center [210, 149] width 184 height 12
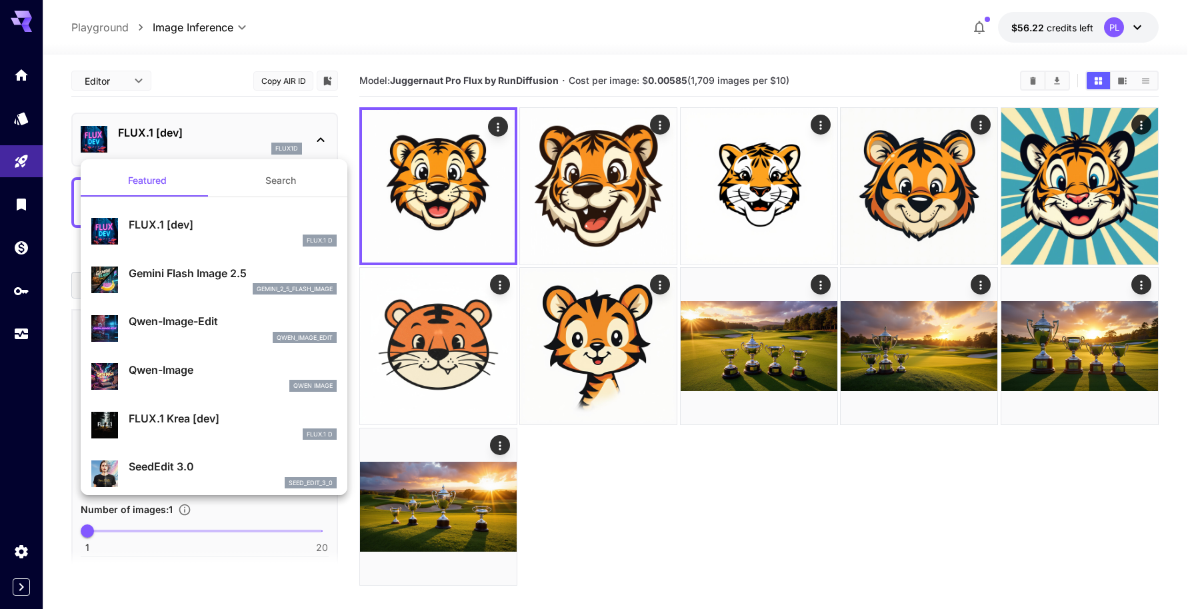
click at [415, 65] on div at bounding box center [600, 304] width 1200 height 609
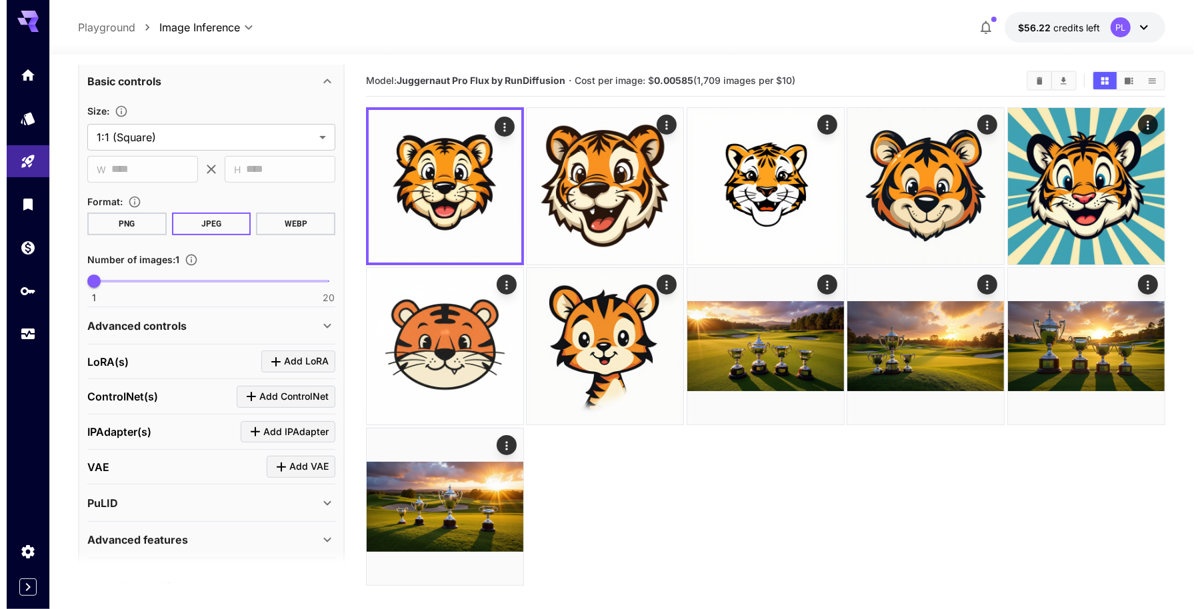
scroll to position [291, 0]
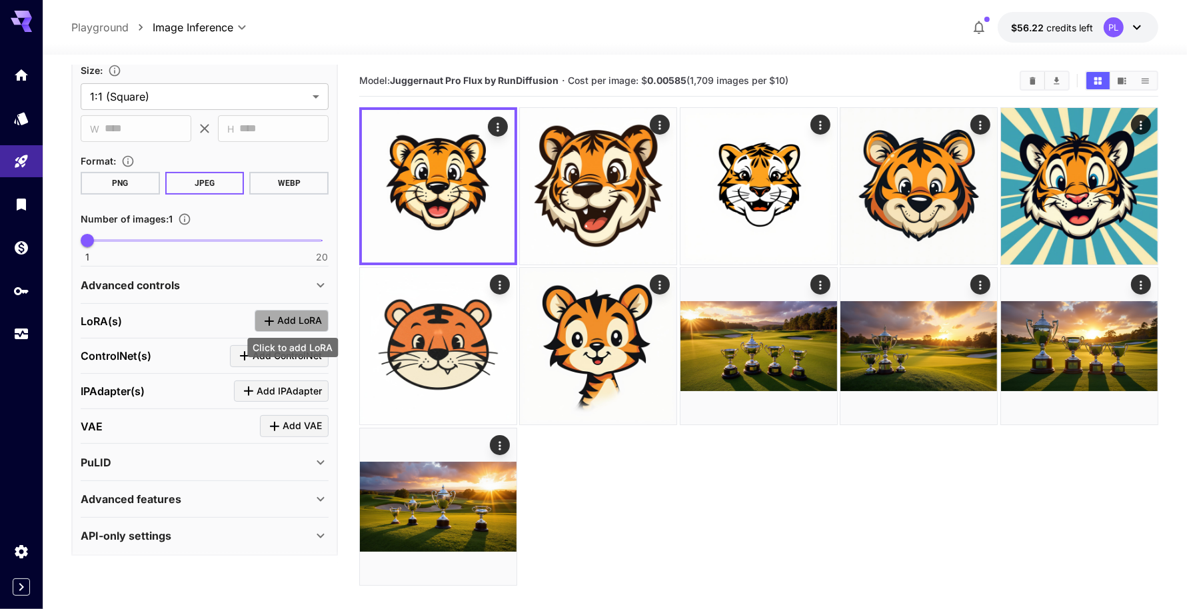
click at [293, 320] on span "Add LoRA" at bounding box center [299, 321] width 45 height 17
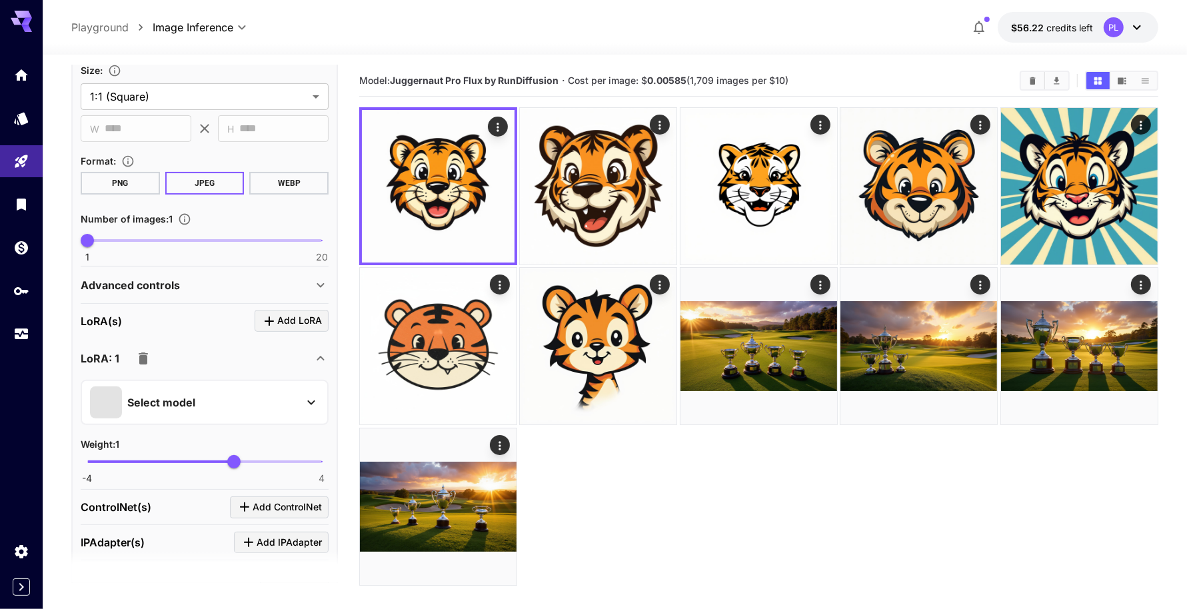
click at [172, 400] on p "Select model" at bounding box center [161, 403] width 68 height 16
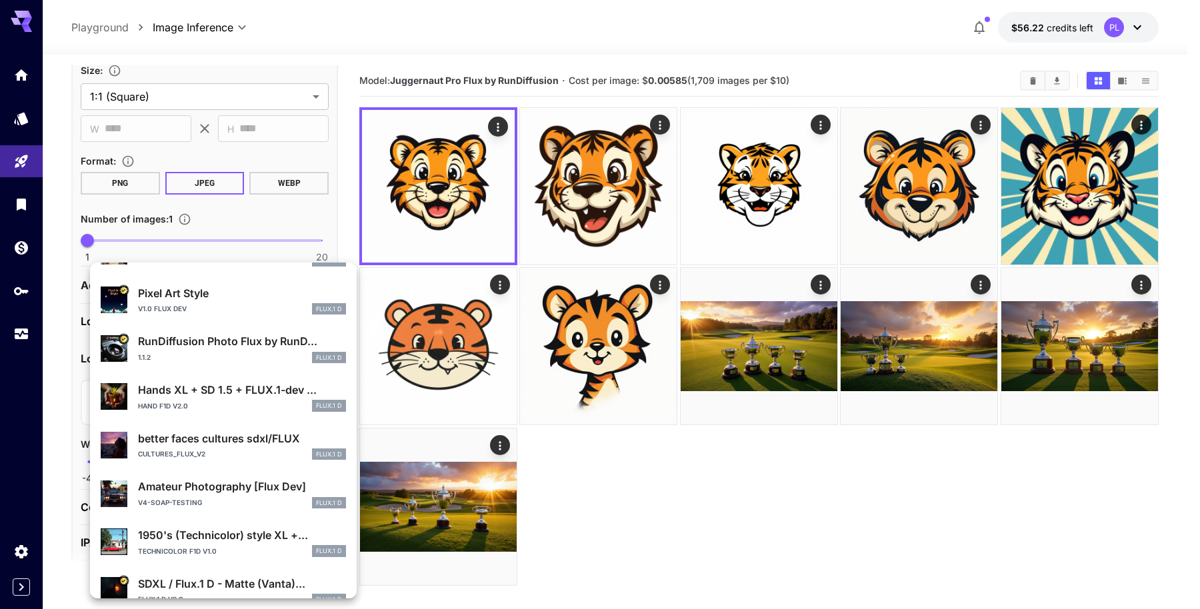
scroll to position [167, 0]
